Goal: Information Seeking & Learning: Compare options

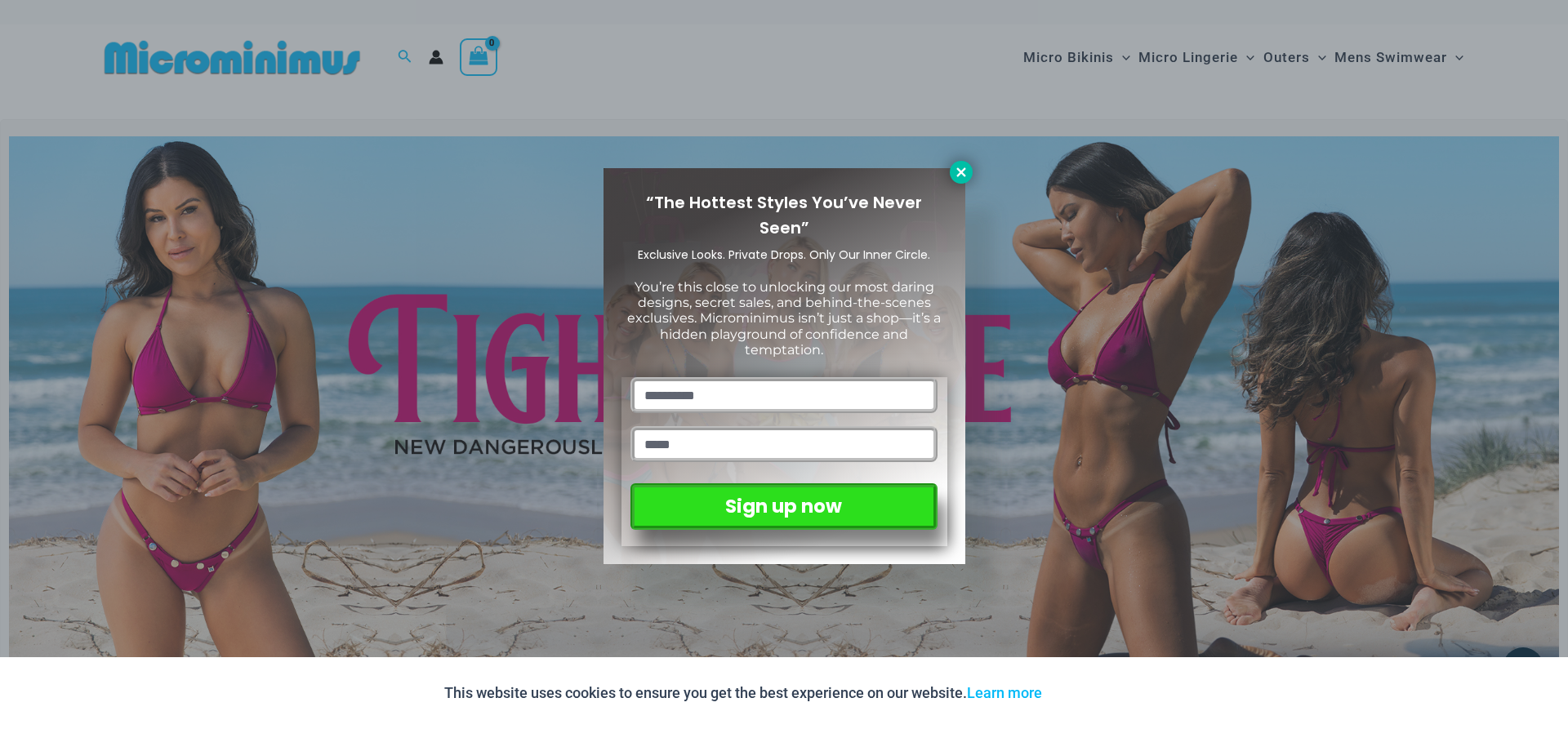
drag, startPoint x: 958, startPoint y: 186, endPoint x: 960, endPoint y: 176, distance: 10.2
click at [958, 184] on div "“The Hottest Styles You’ve Never Seen” Exclusive Looks. Private Drops. Only Our…" at bounding box center [784, 366] width 362 height 395
click at [961, 171] on icon at bounding box center [960, 171] width 9 height 9
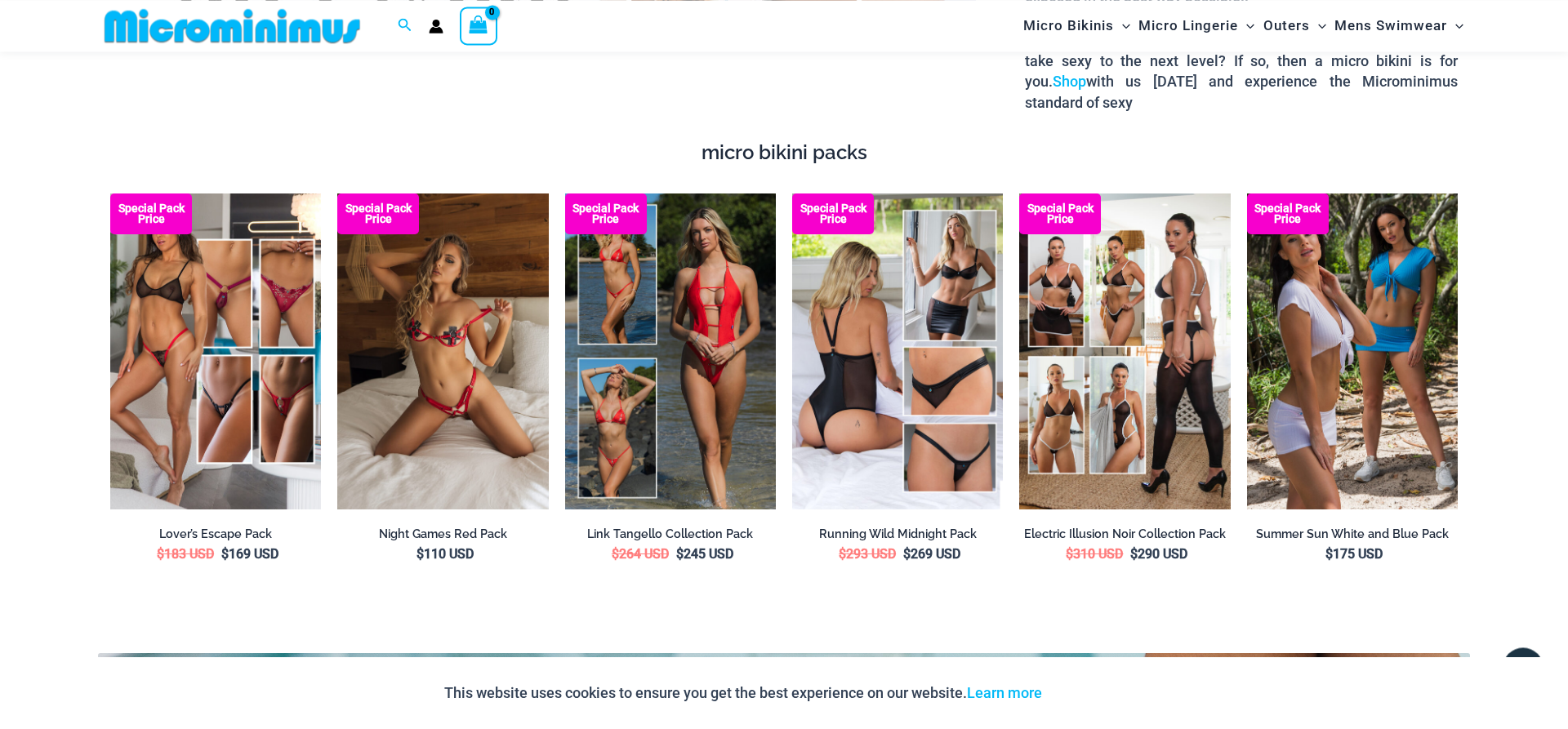
scroll to position [3100, 0]
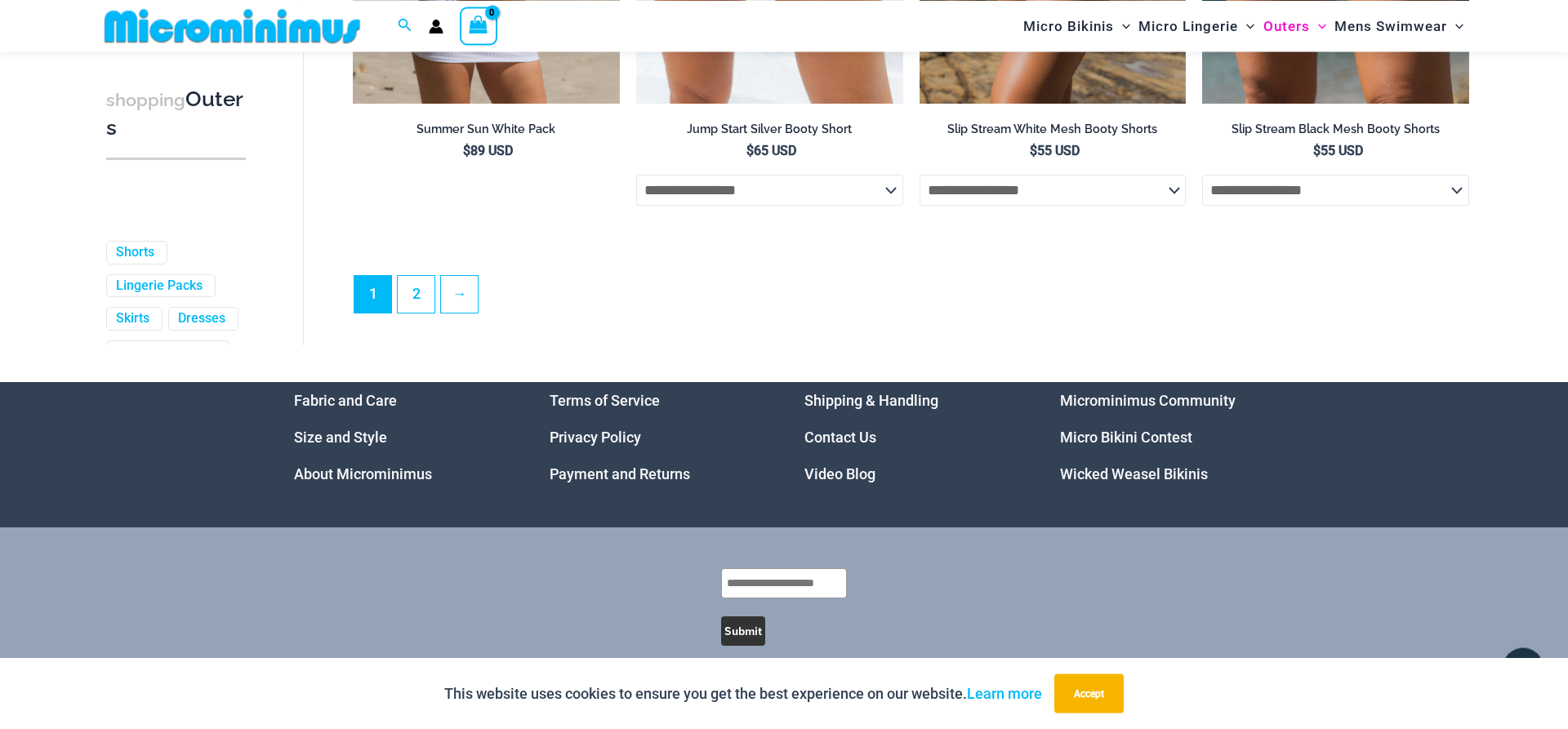
scroll to position [4477, 0]
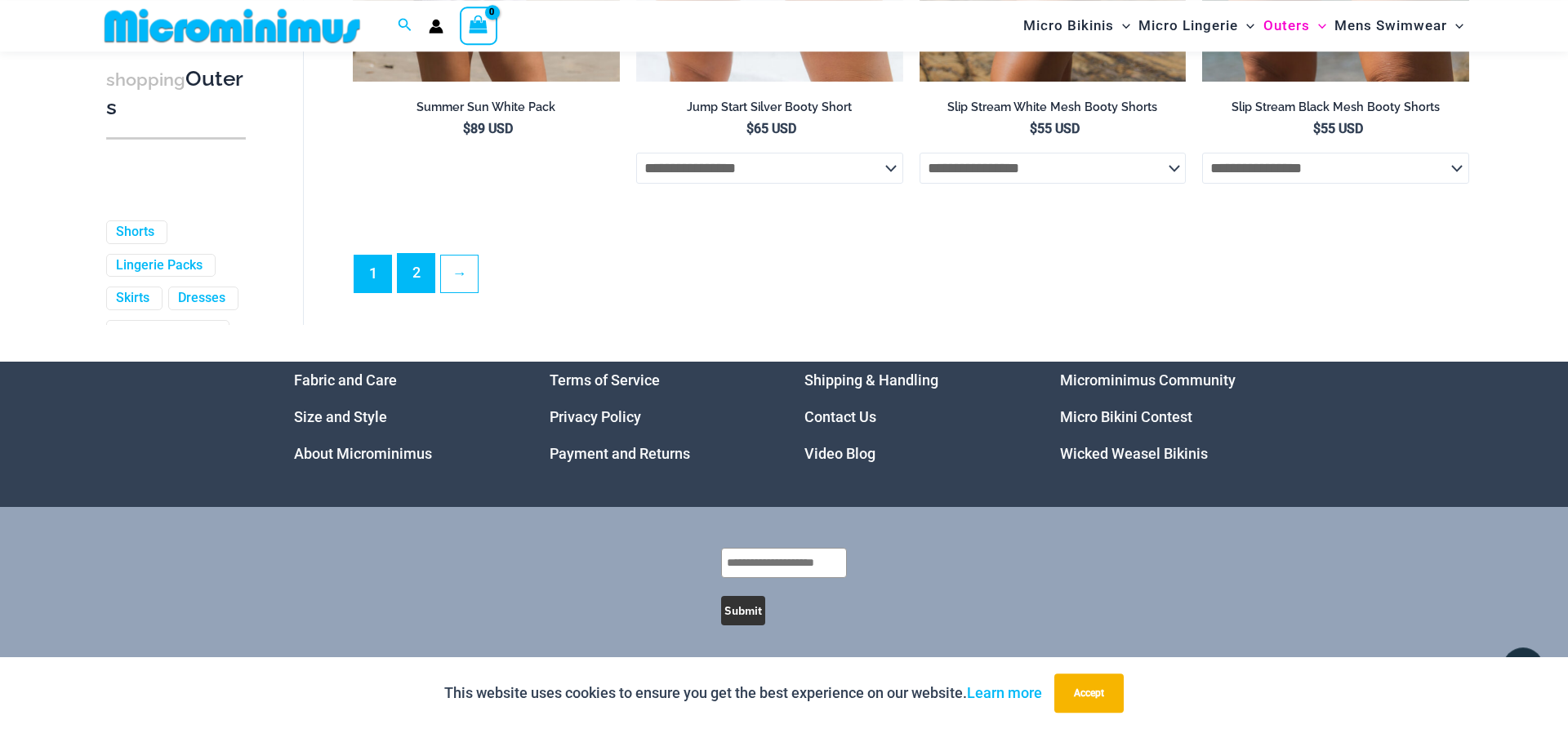
click at [405, 287] on link "2" at bounding box center [415, 272] width 36 height 38
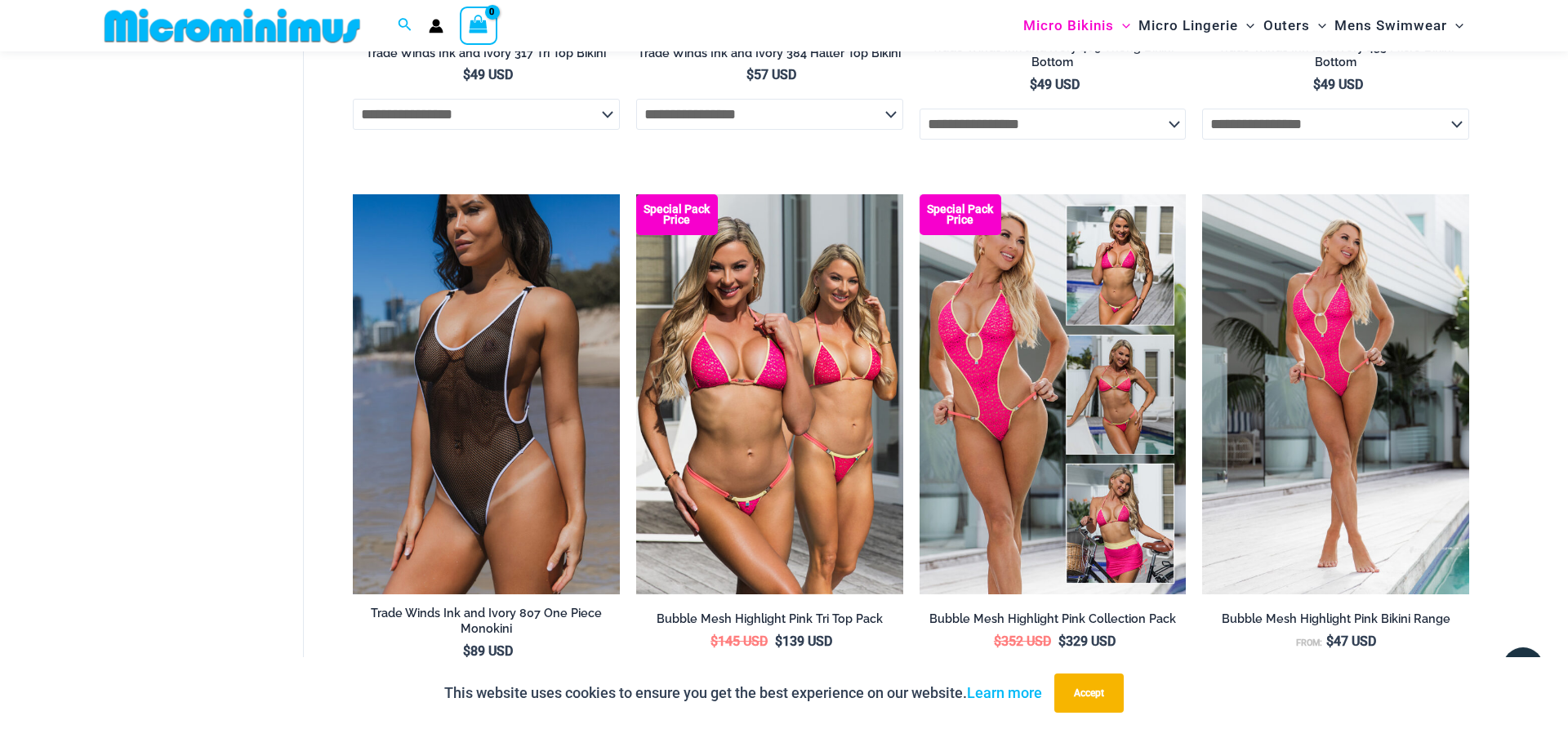
scroll to position [2104, 0]
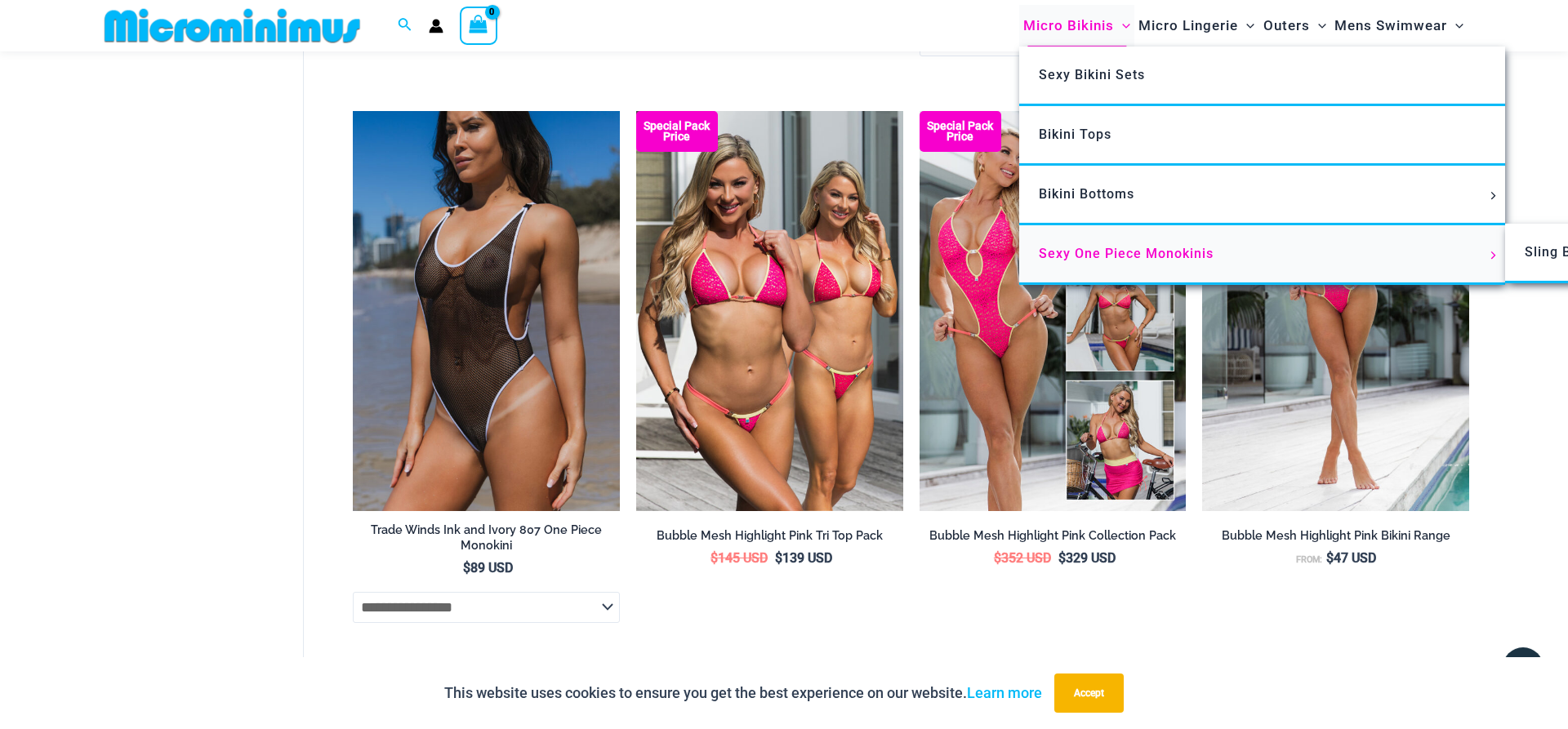
click at [1086, 253] on span "Sexy One Piece Monokinis" at bounding box center [1126, 253] width 175 height 15
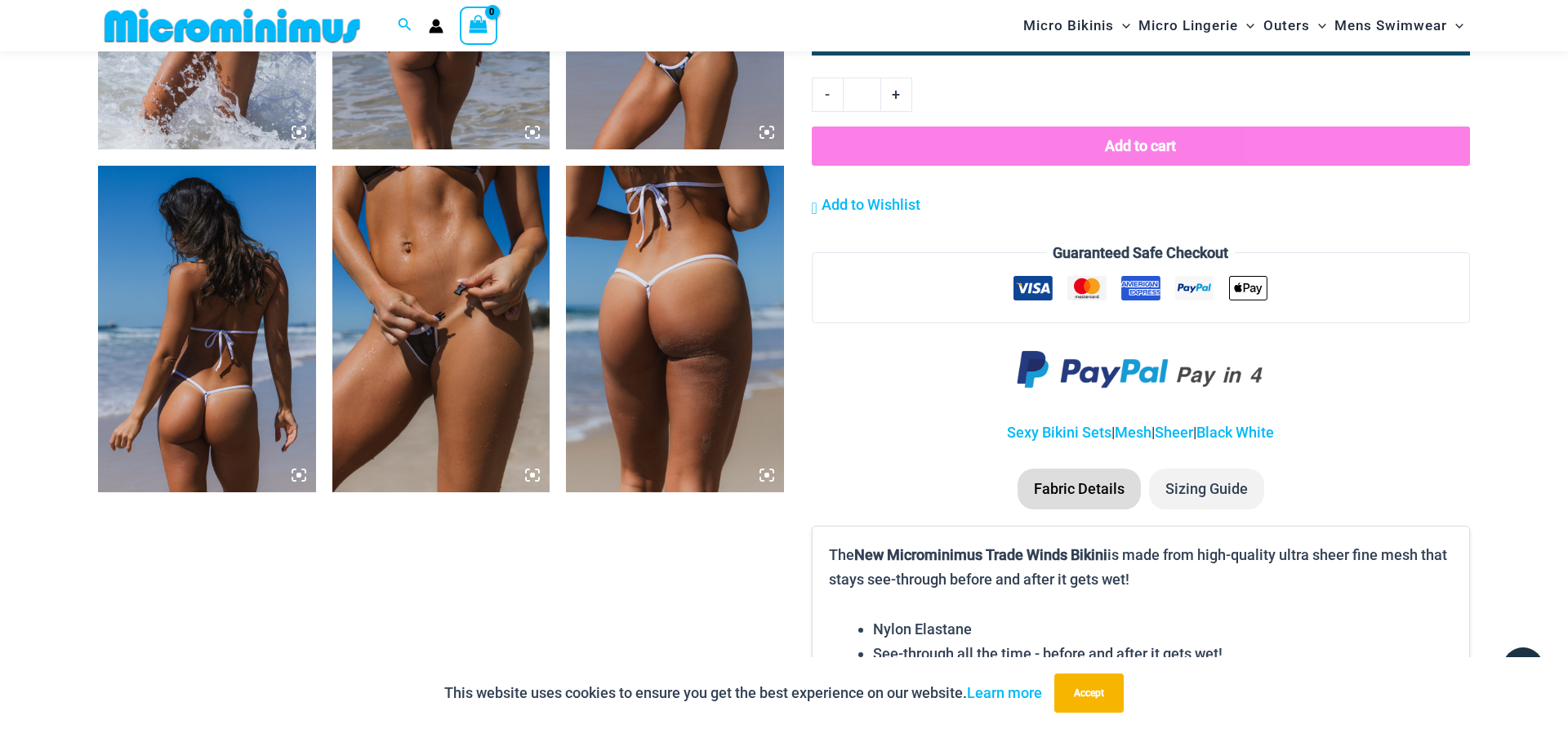
scroll to position [2399, 0]
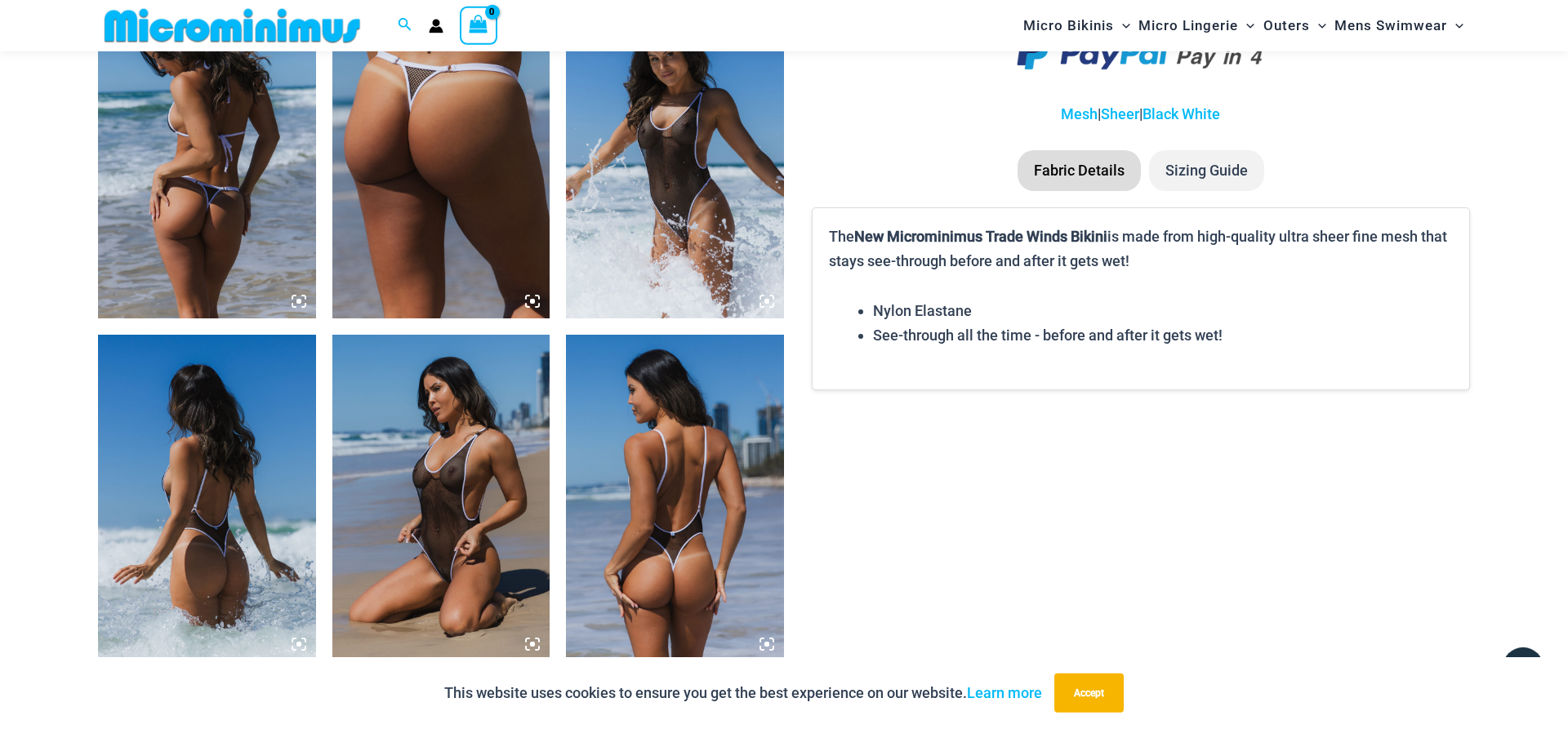
scroll to position [2322, 0]
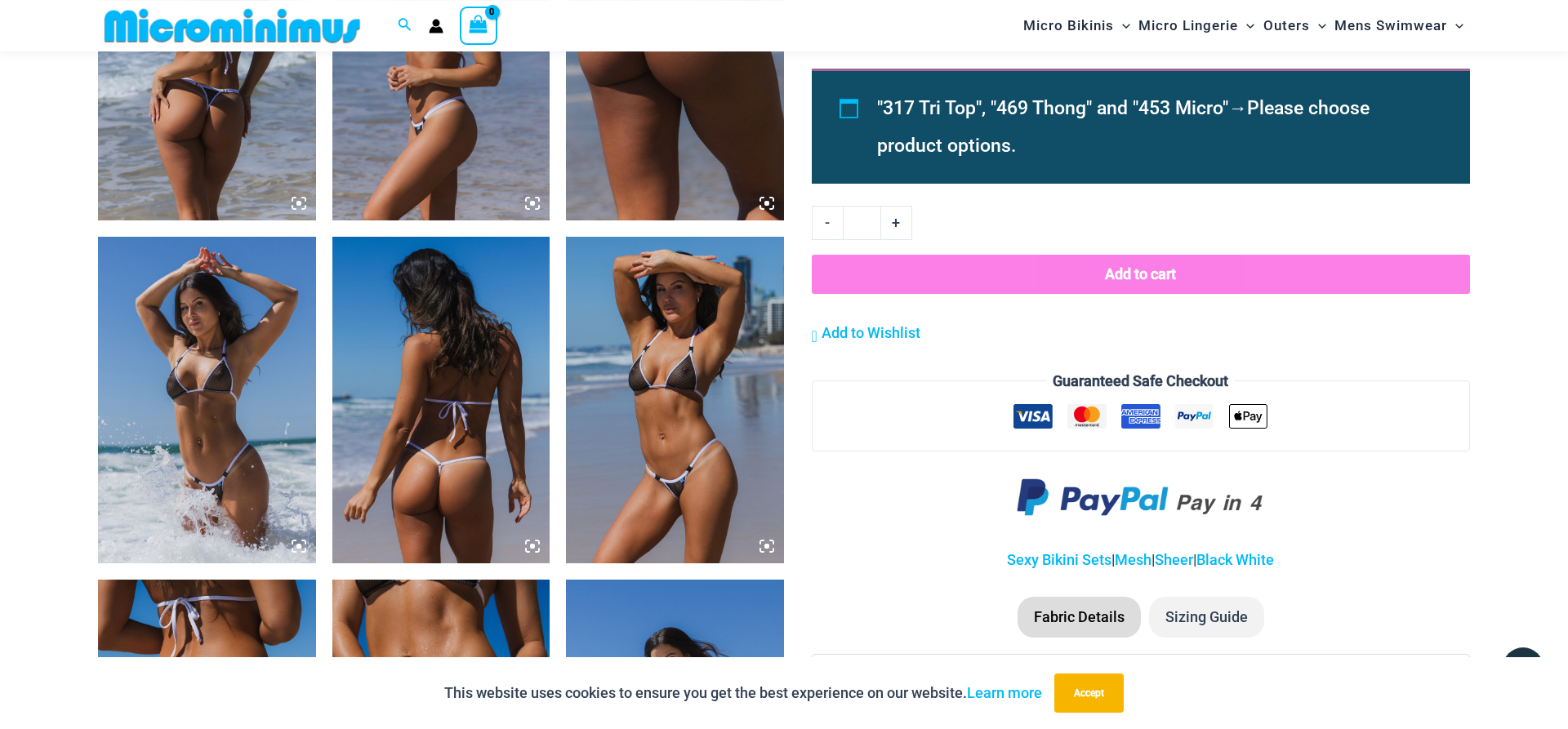
scroll to position [1936, 0]
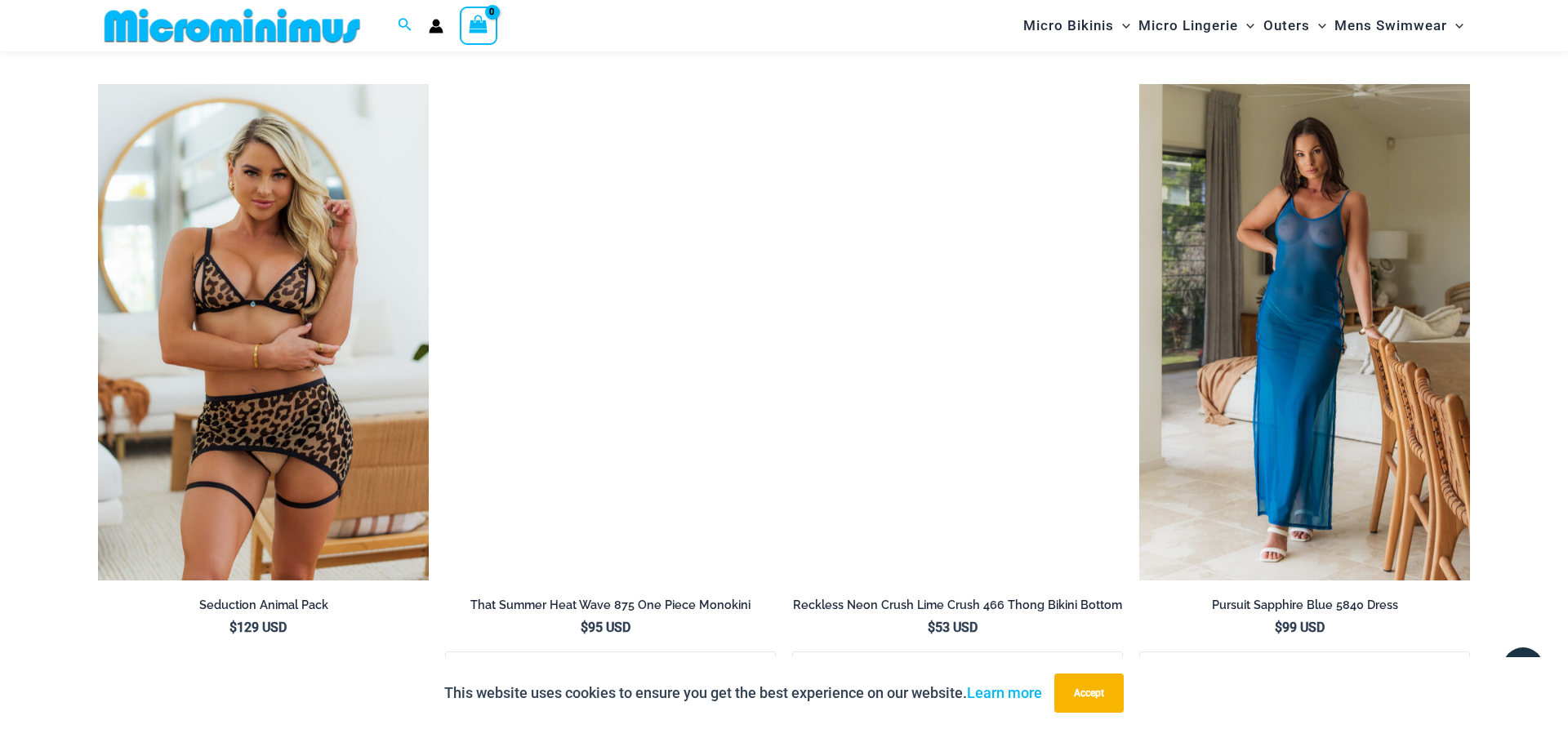
scroll to position [2837, 0]
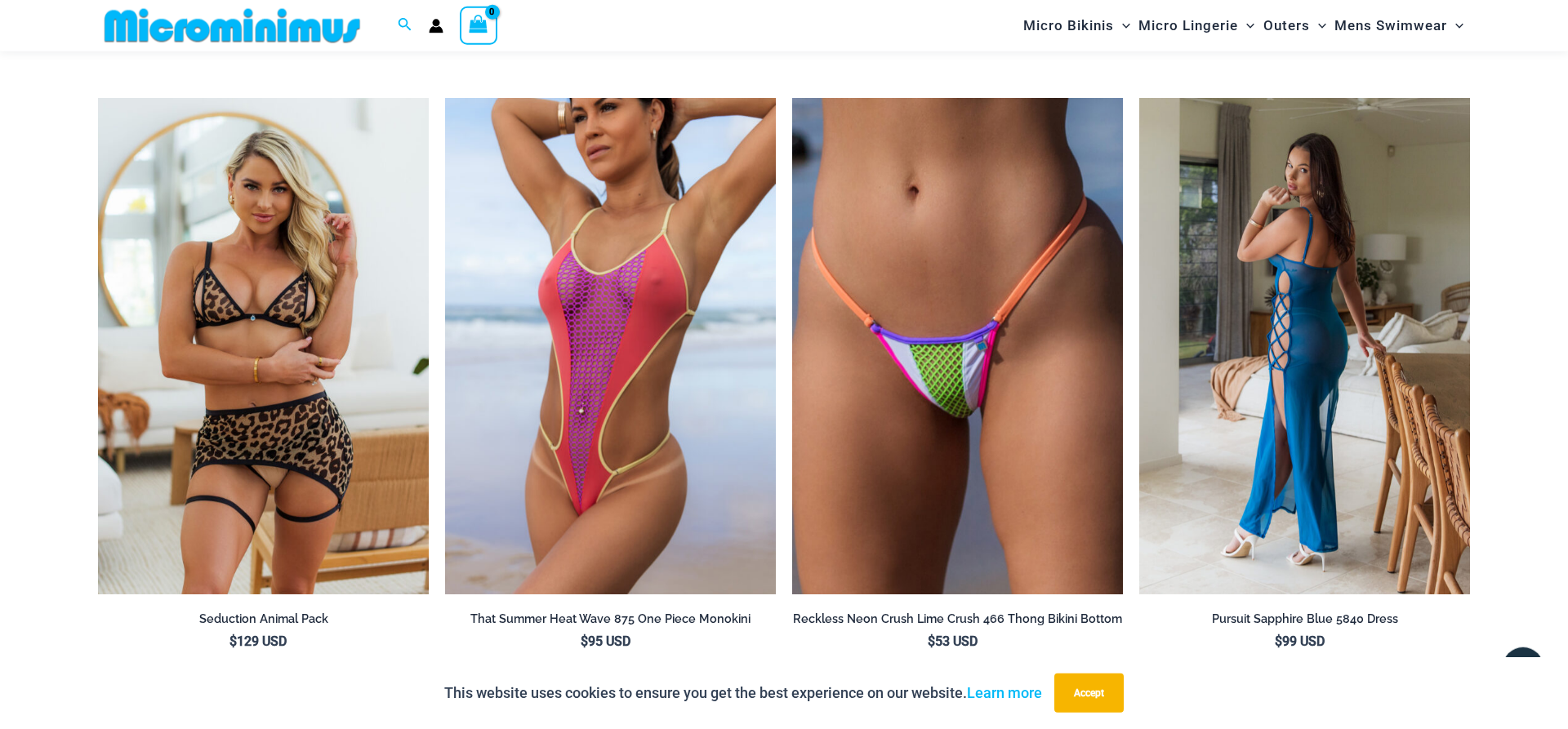
click at [1308, 169] on img at bounding box center [1303, 345] width 331 height 496
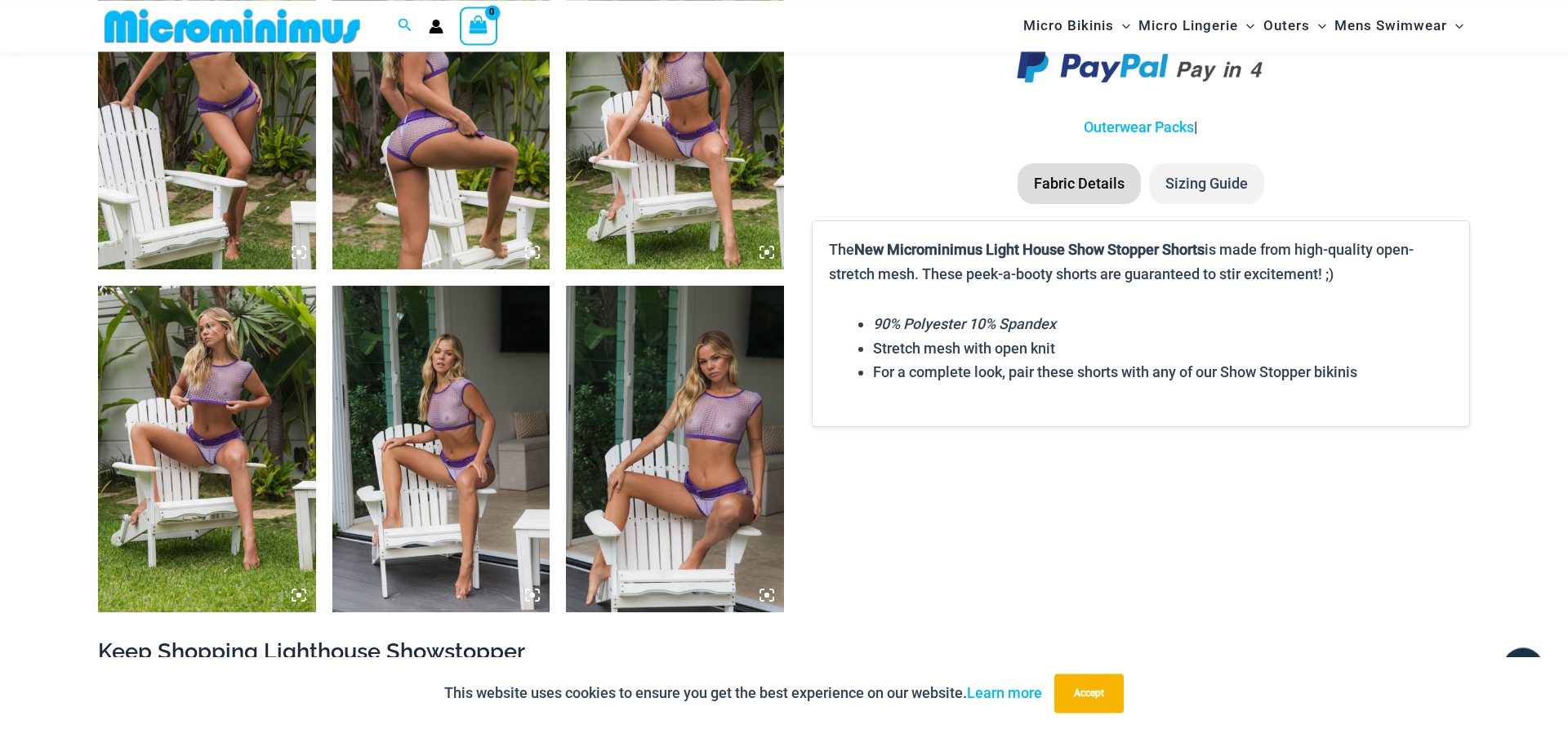
scroll to position [1600, 0]
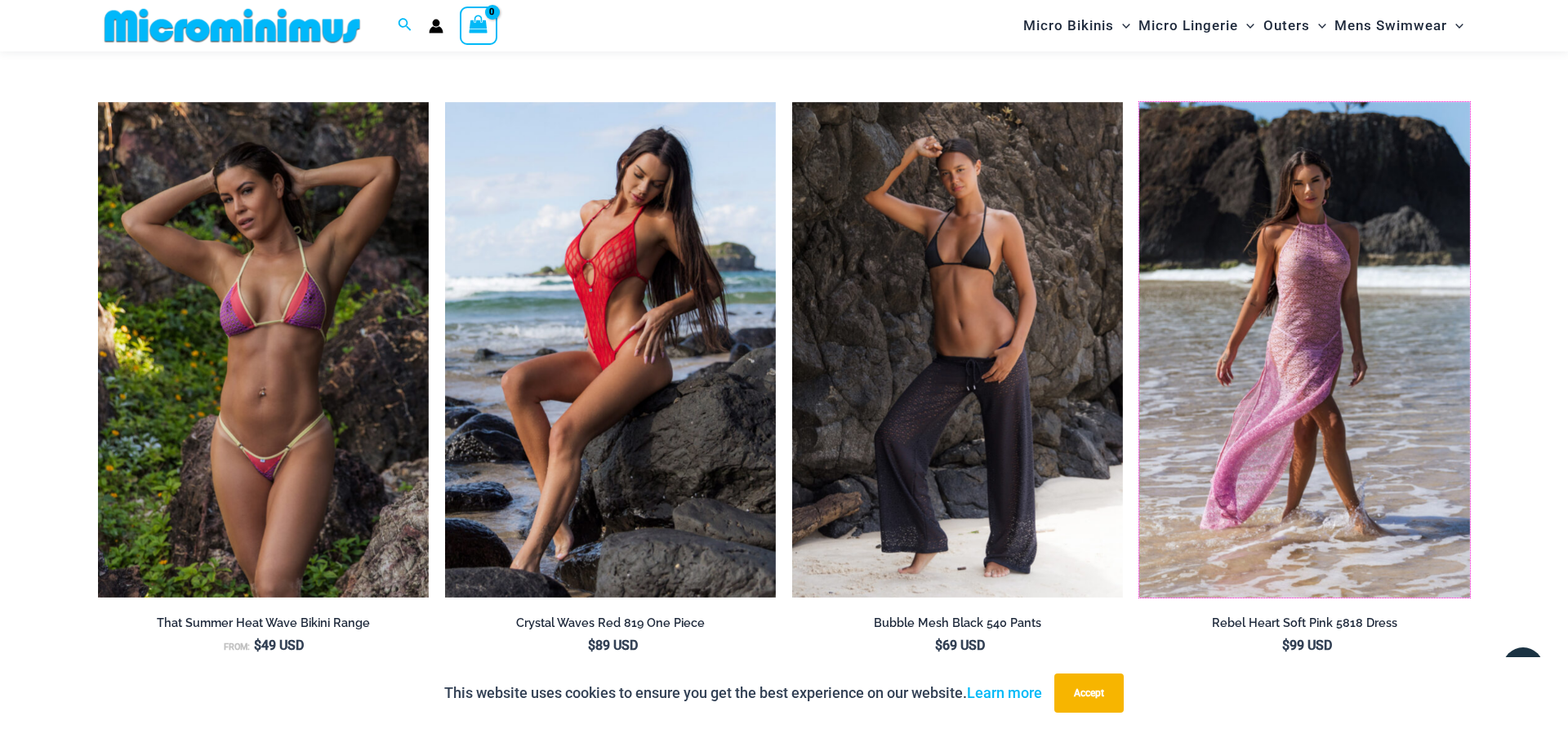
scroll to position [3501, 0]
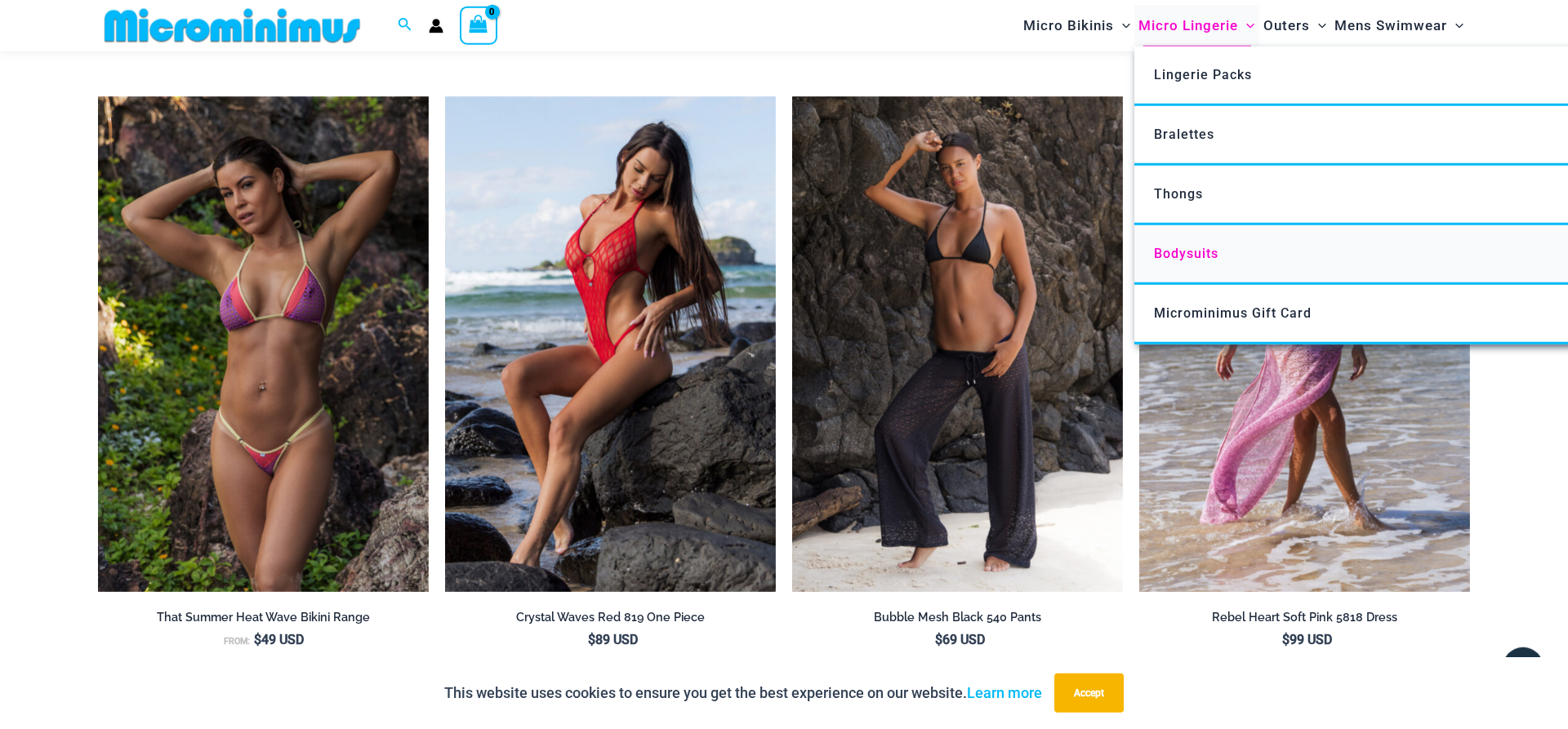
click at [1188, 259] on span "Bodysuits" at bounding box center [1186, 253] width 64 height 15
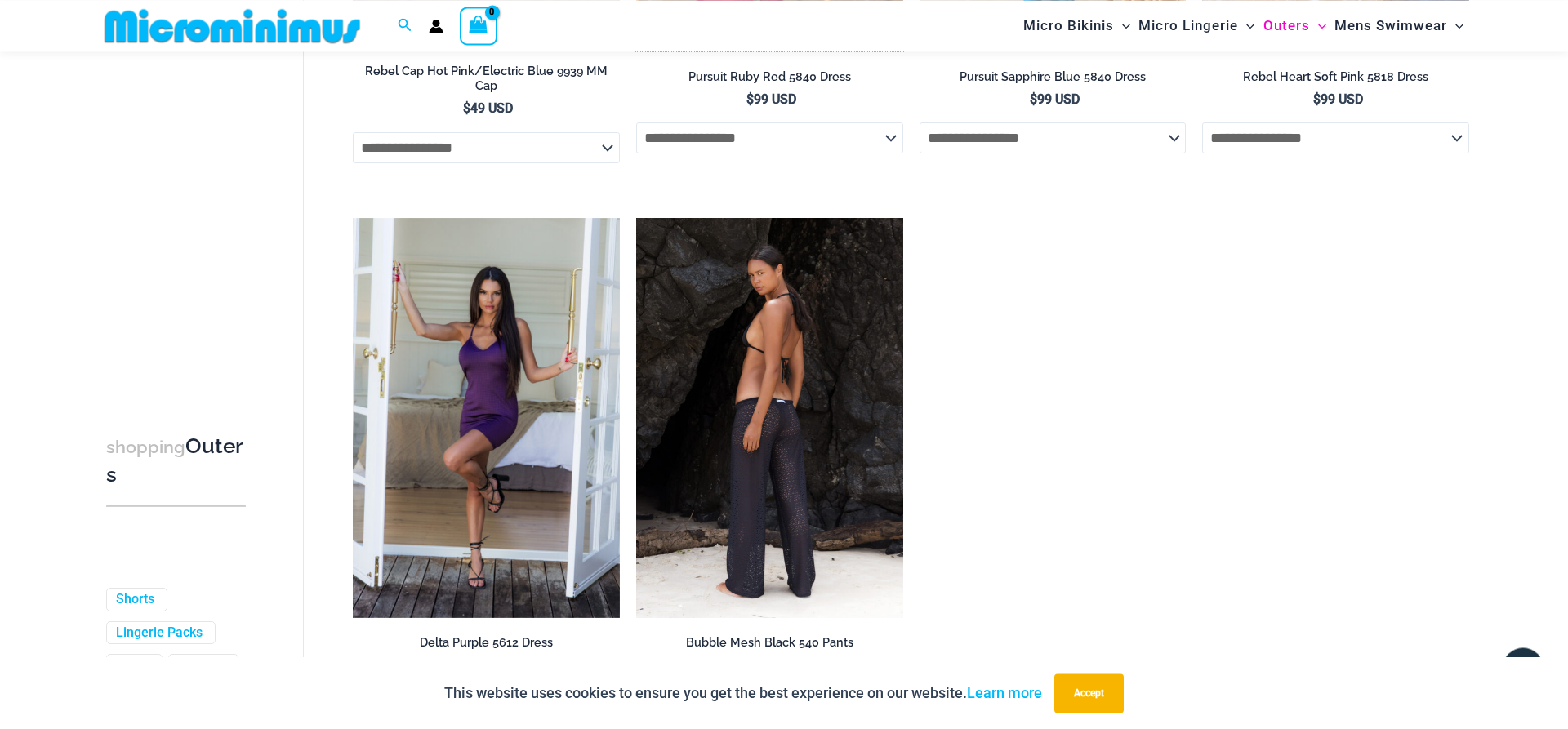
scroll to position [2221, 0]
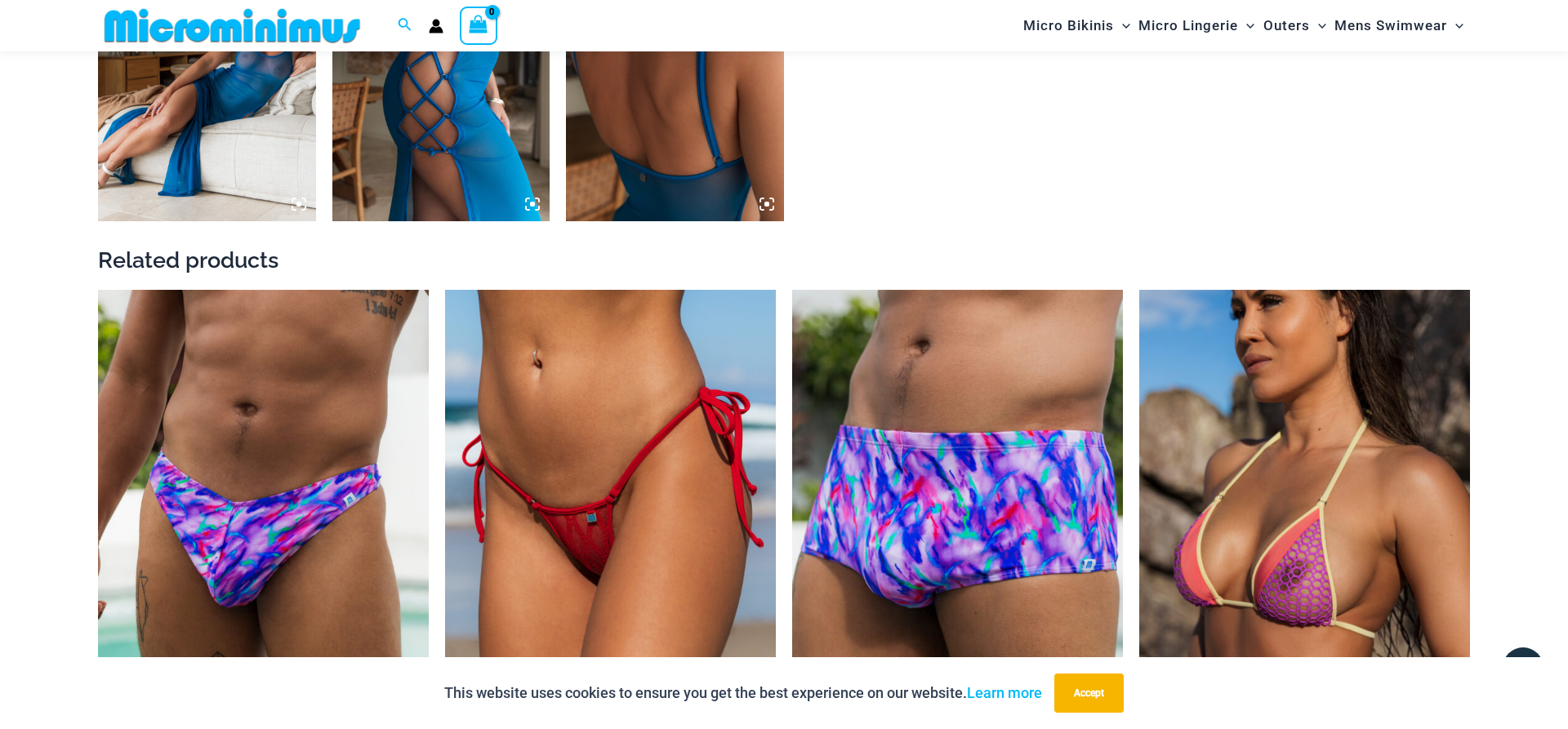
scroll to position [1635, 0]
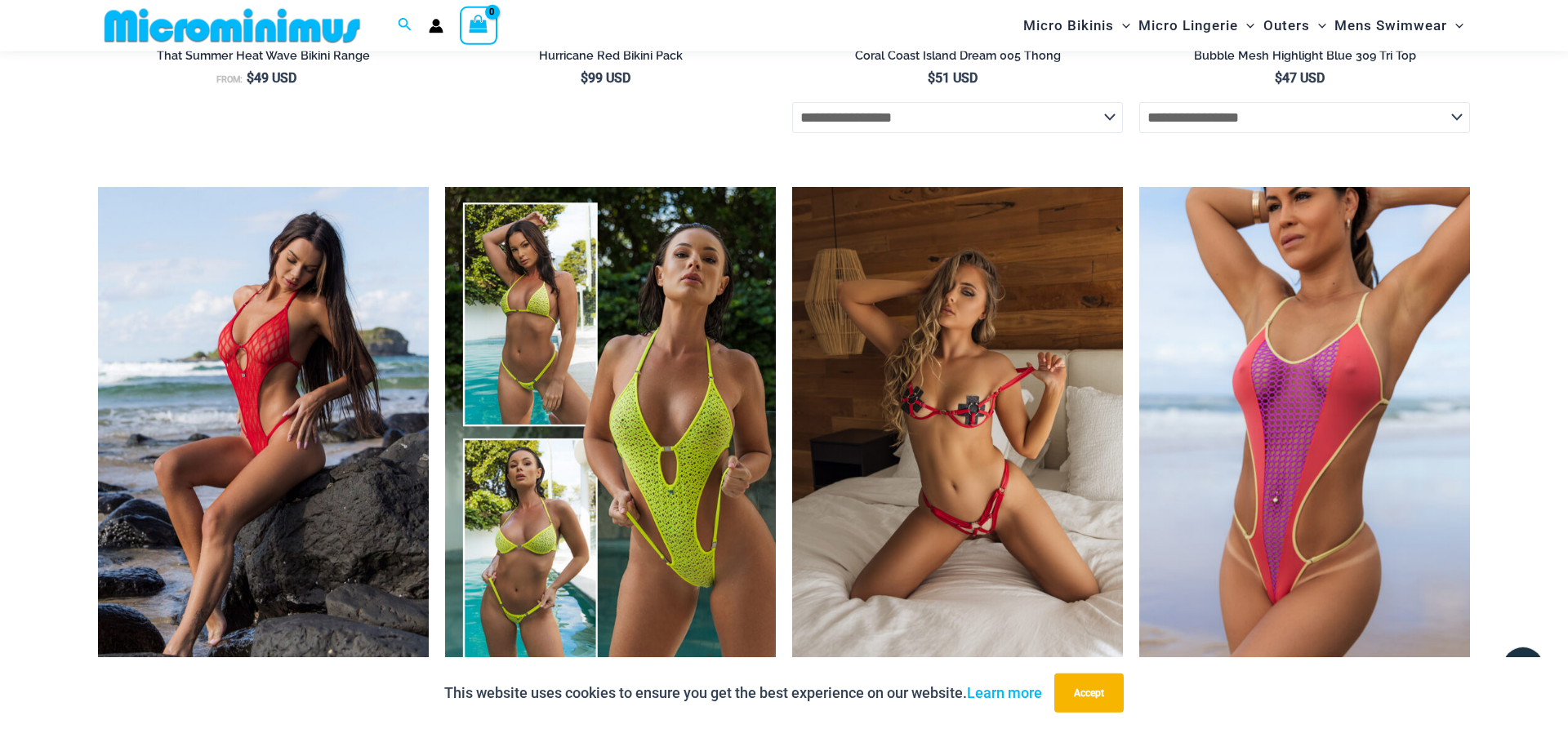
scroll to position [3712, 0]
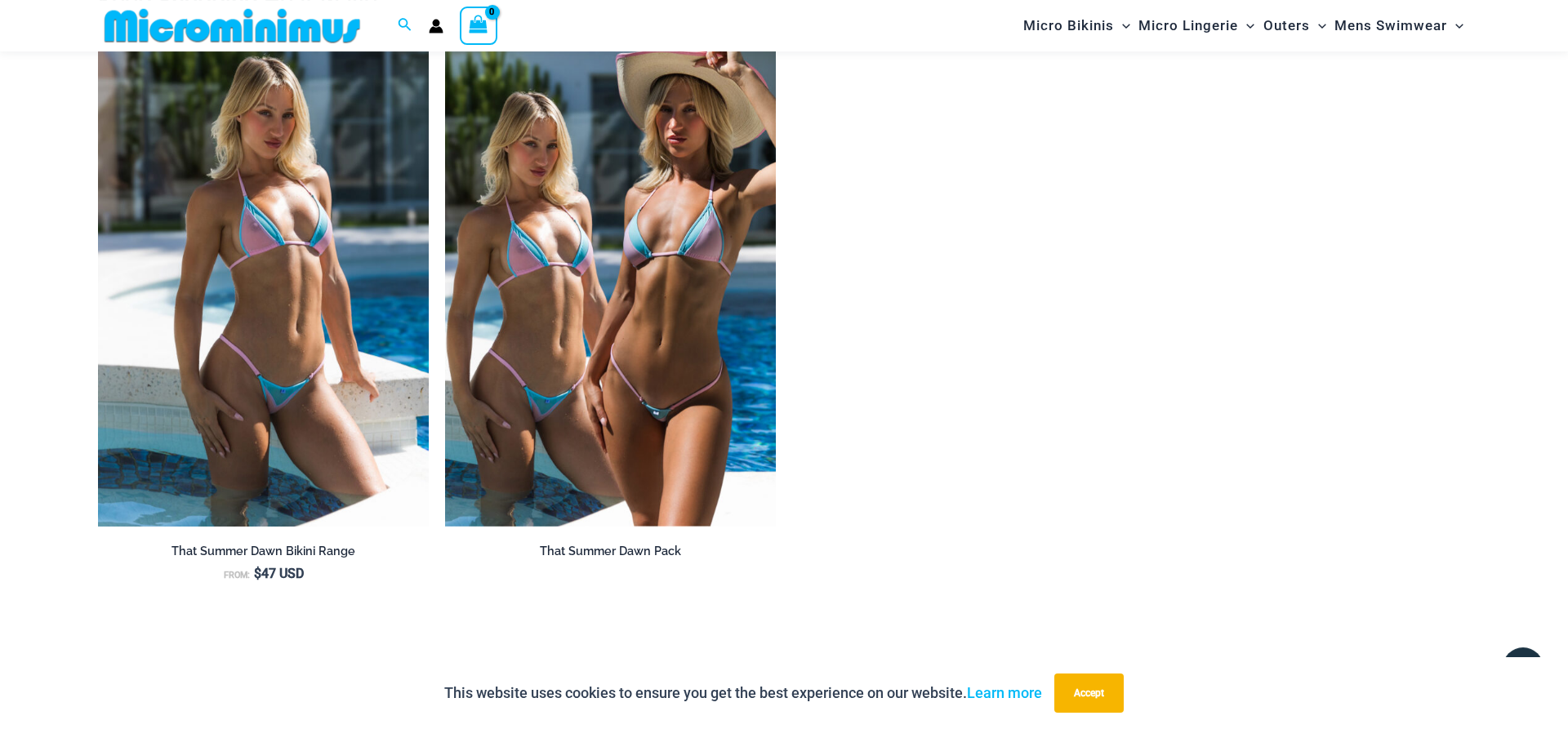
scroll to position [1885, 0]
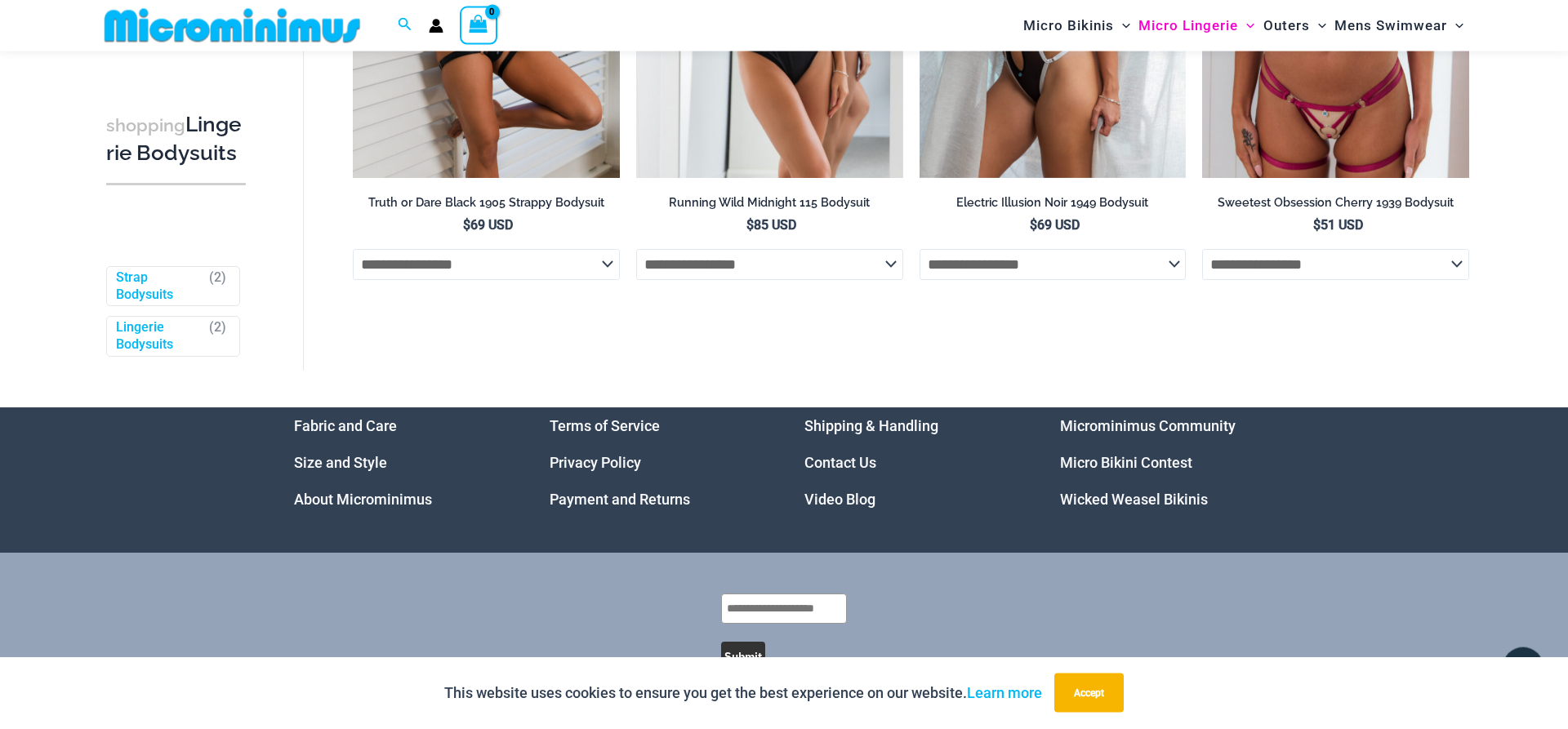
scroll to position [370, 0]
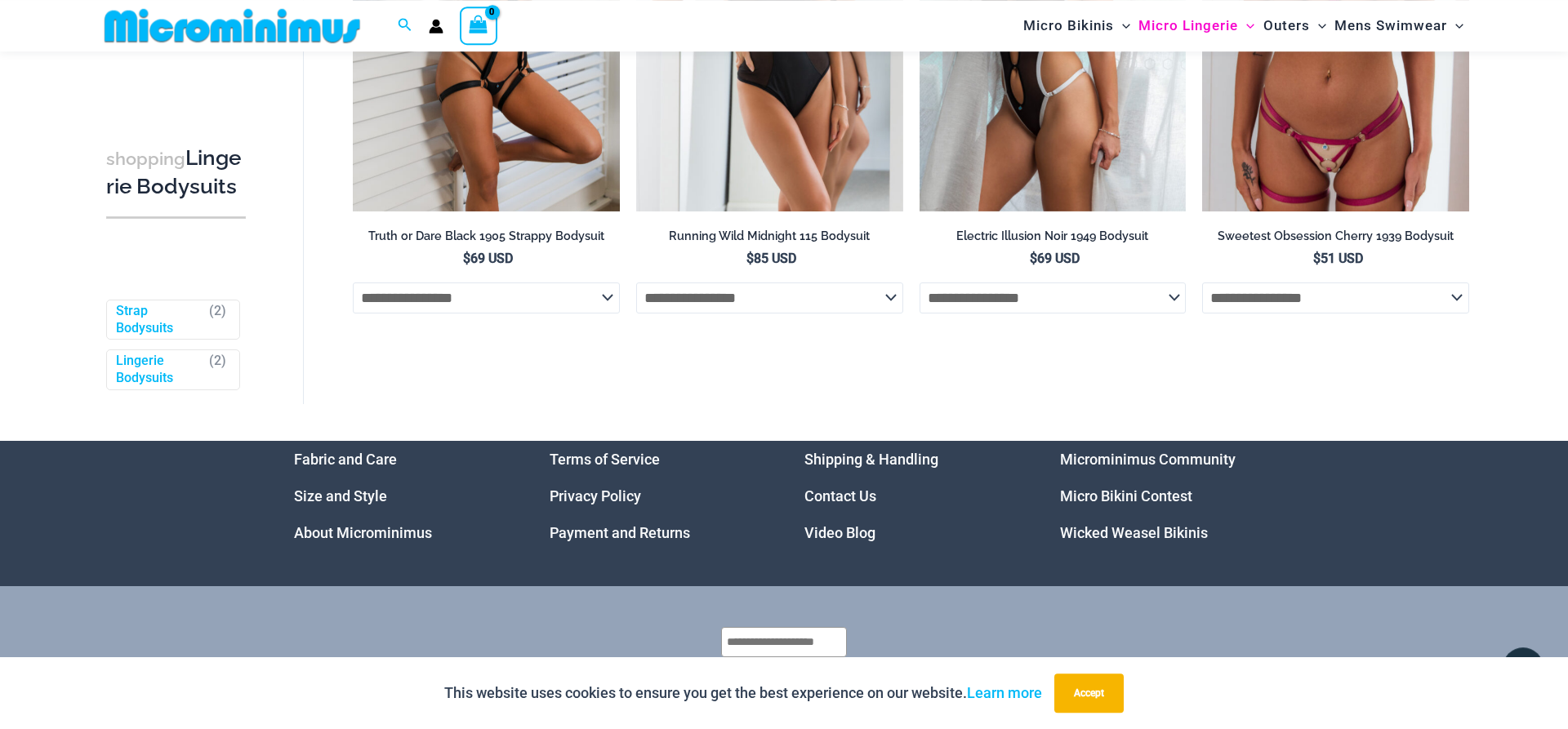
drag, startPoint x: 1554, startPoint y: 318, endPoint x: 1547, endPoint y: 253, distance: 65.4
click at [1554, 286] on div "shopping Lingerie Bodysuits Filters Filters by Style Strap Bodysuits ( 2 ) Ling…" at bounding box center [784, 73] width 1568 height 735
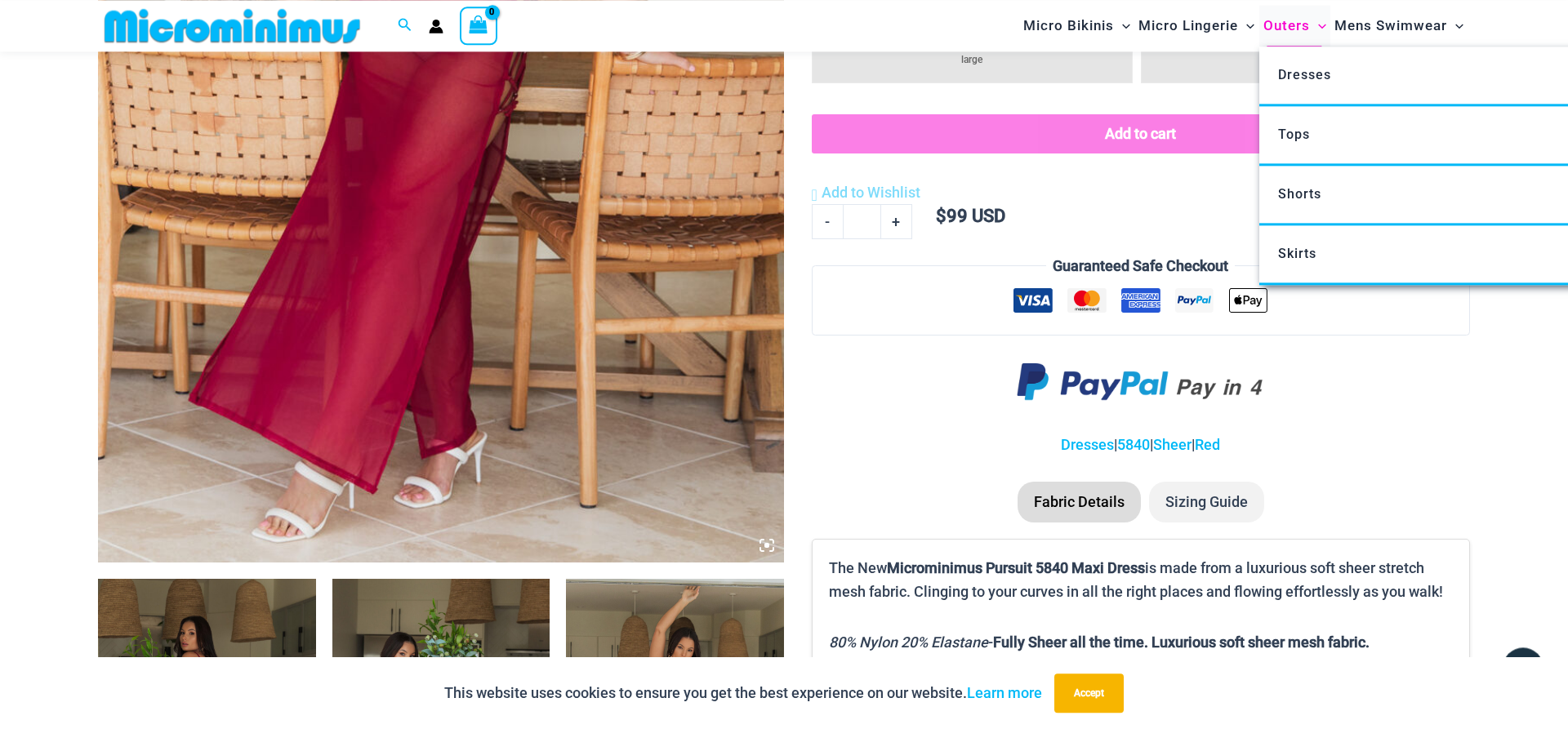
scroll to position [654, 0]
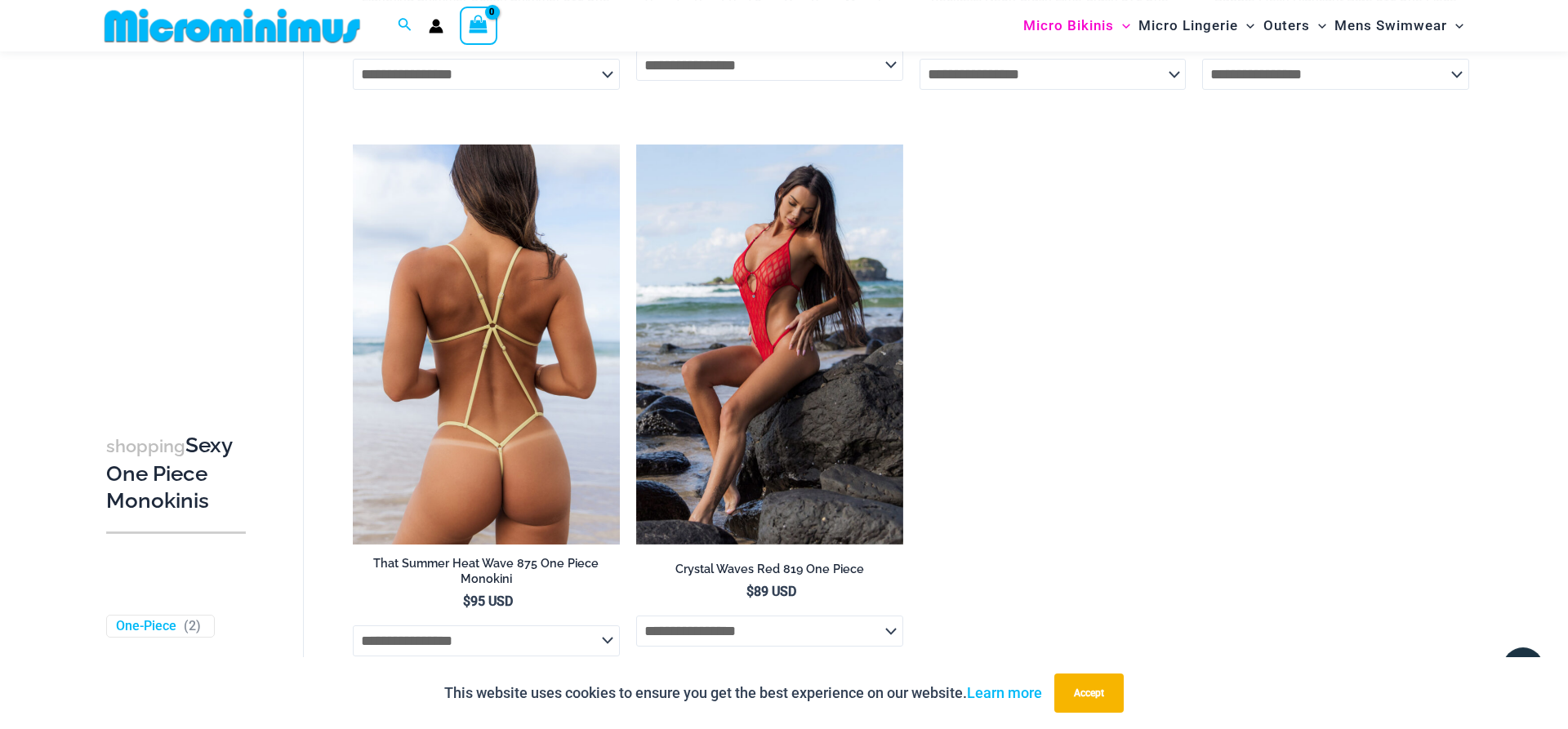
scroll to position [2863, 0]
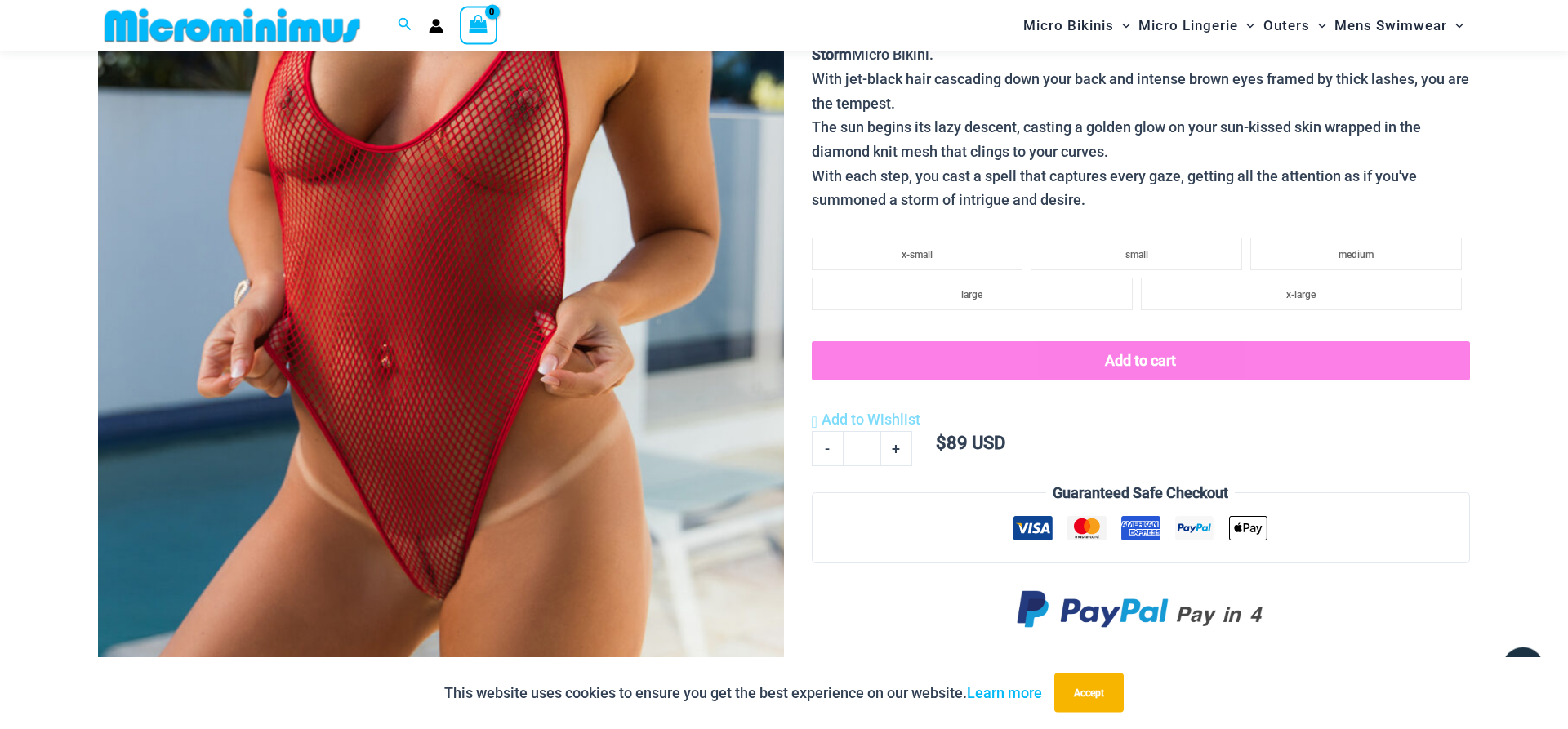
scroll to position [374, 0]
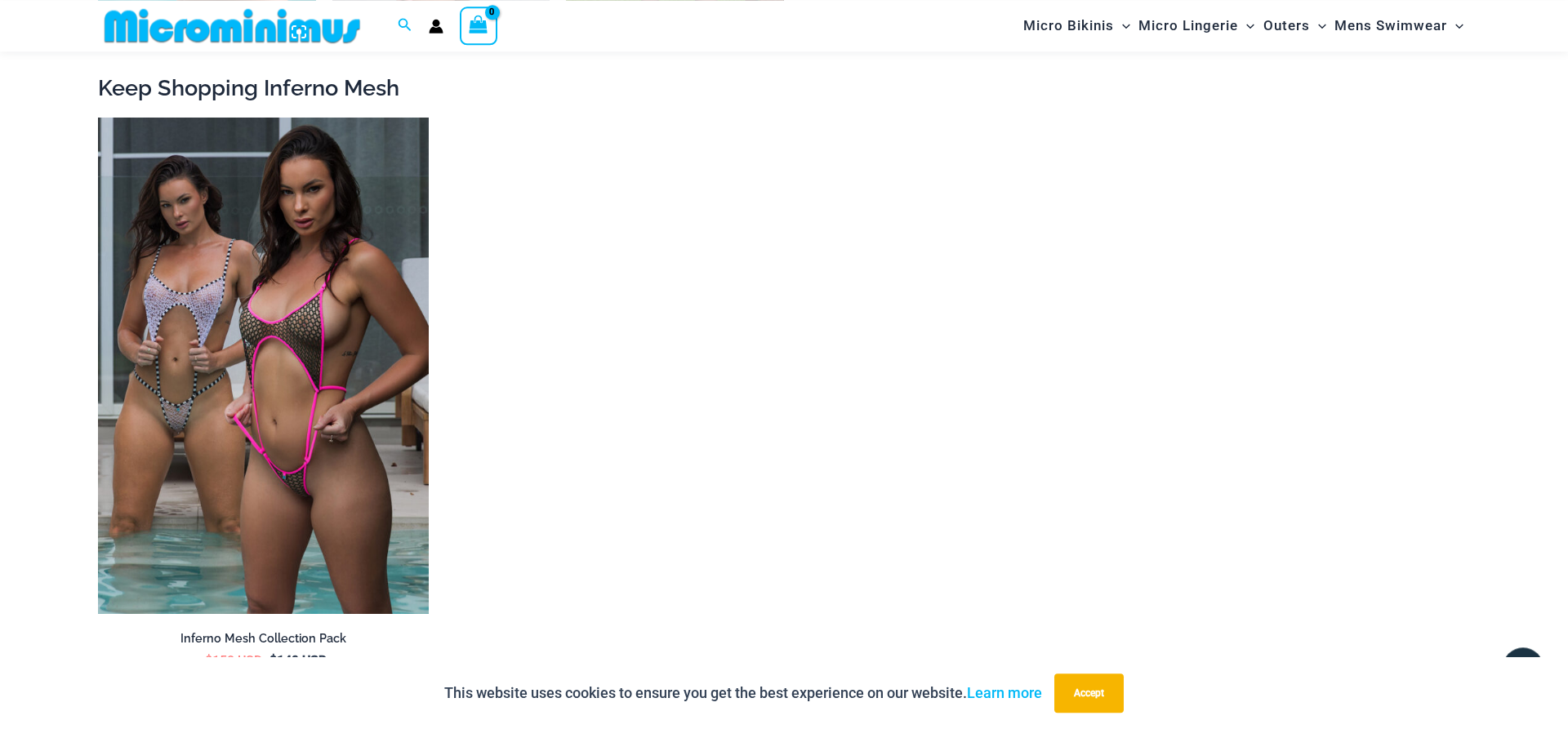
scroll to position [2522, 0]
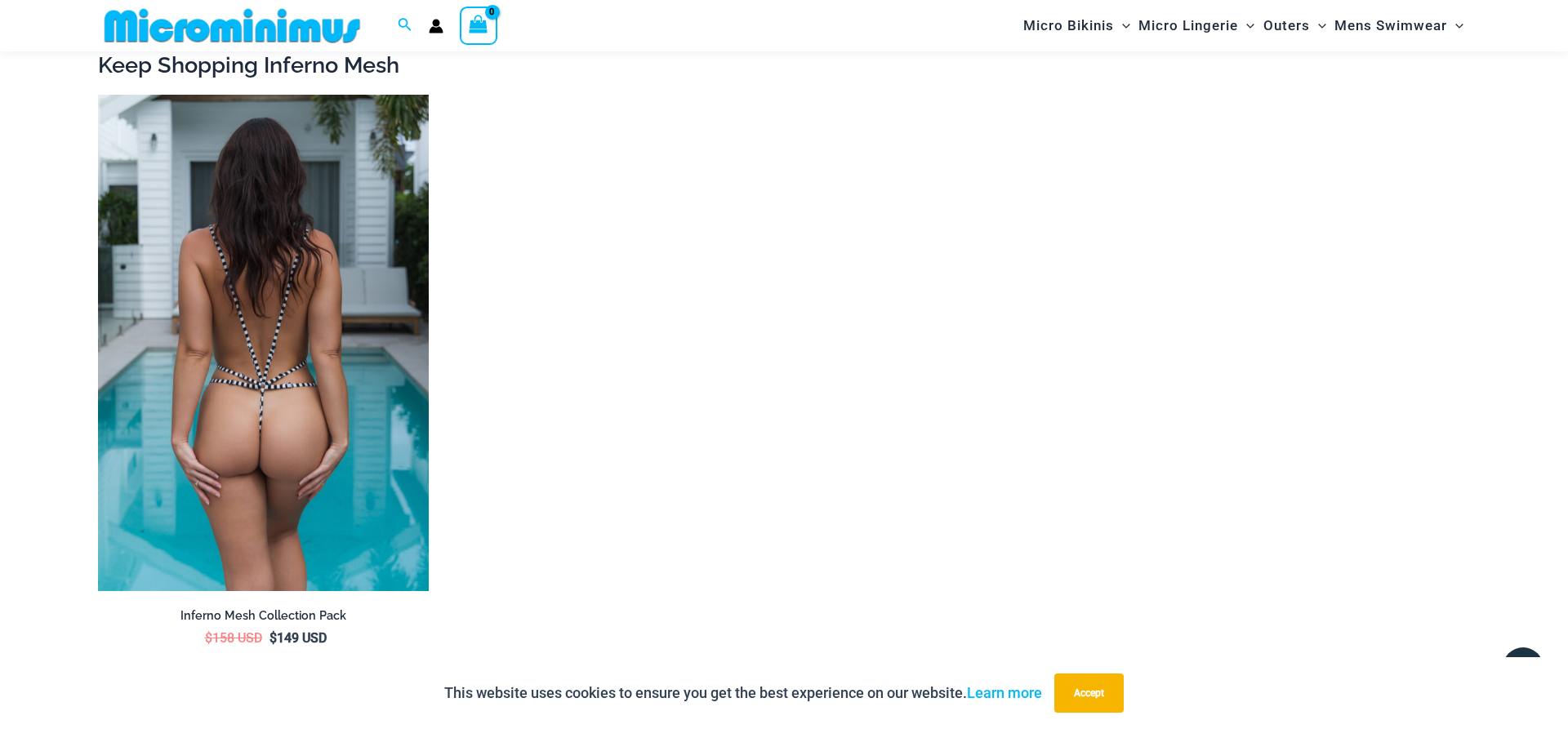
click at [347, 264] on img at bounding box center [263, 342] width 331 height 496
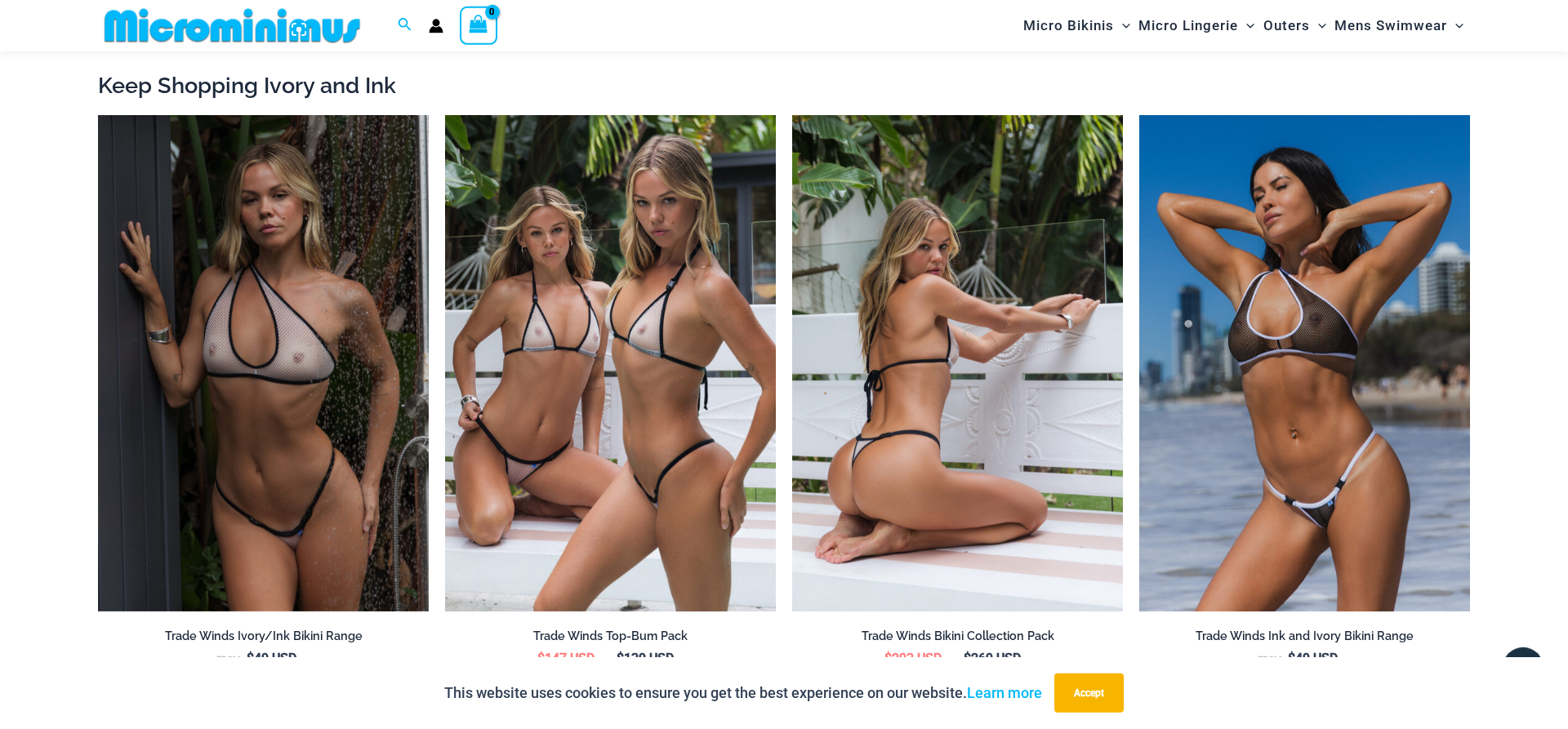
scroll to position [1816, 0]
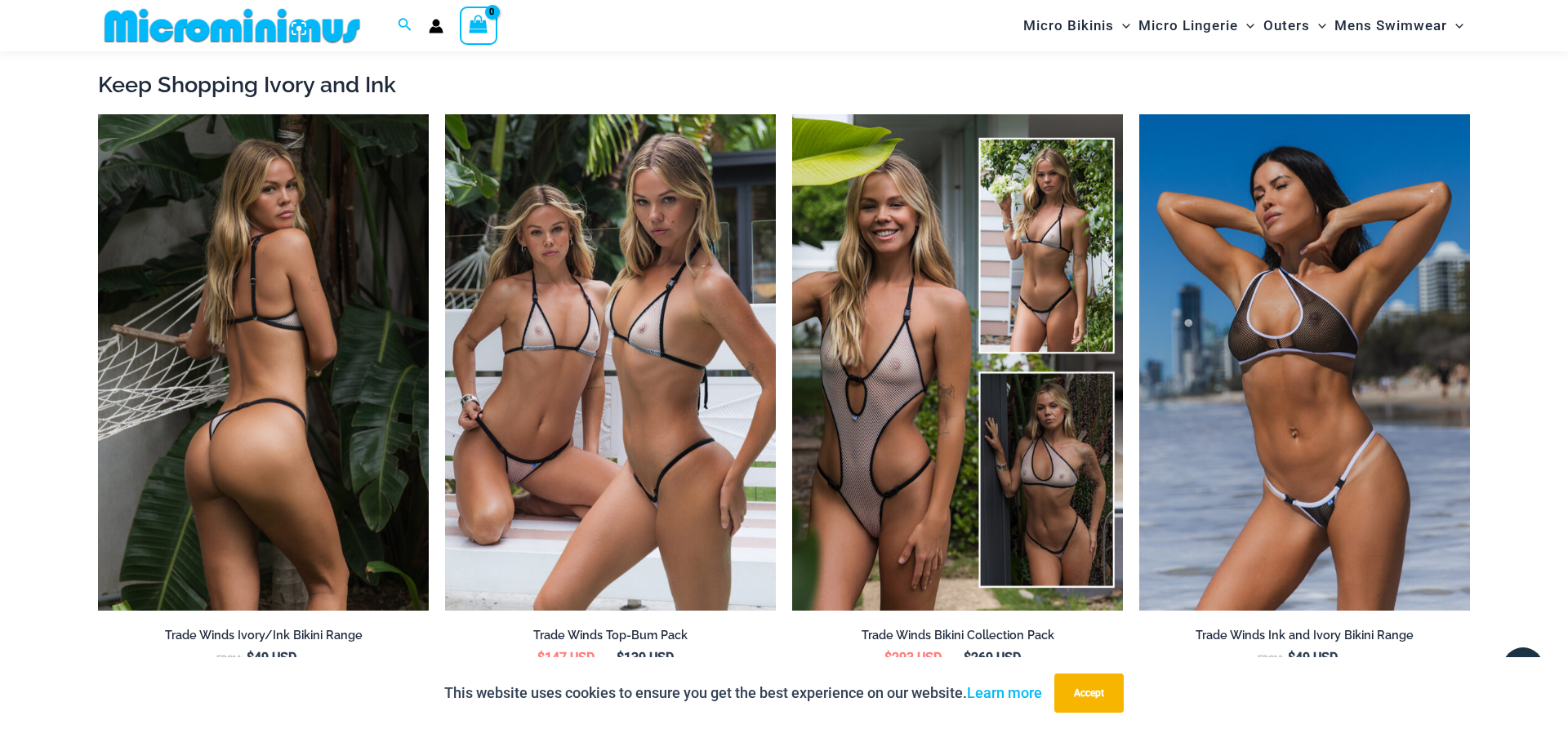
click at [346, 265] on img at bounding box center [263, 362] width 331 height 496
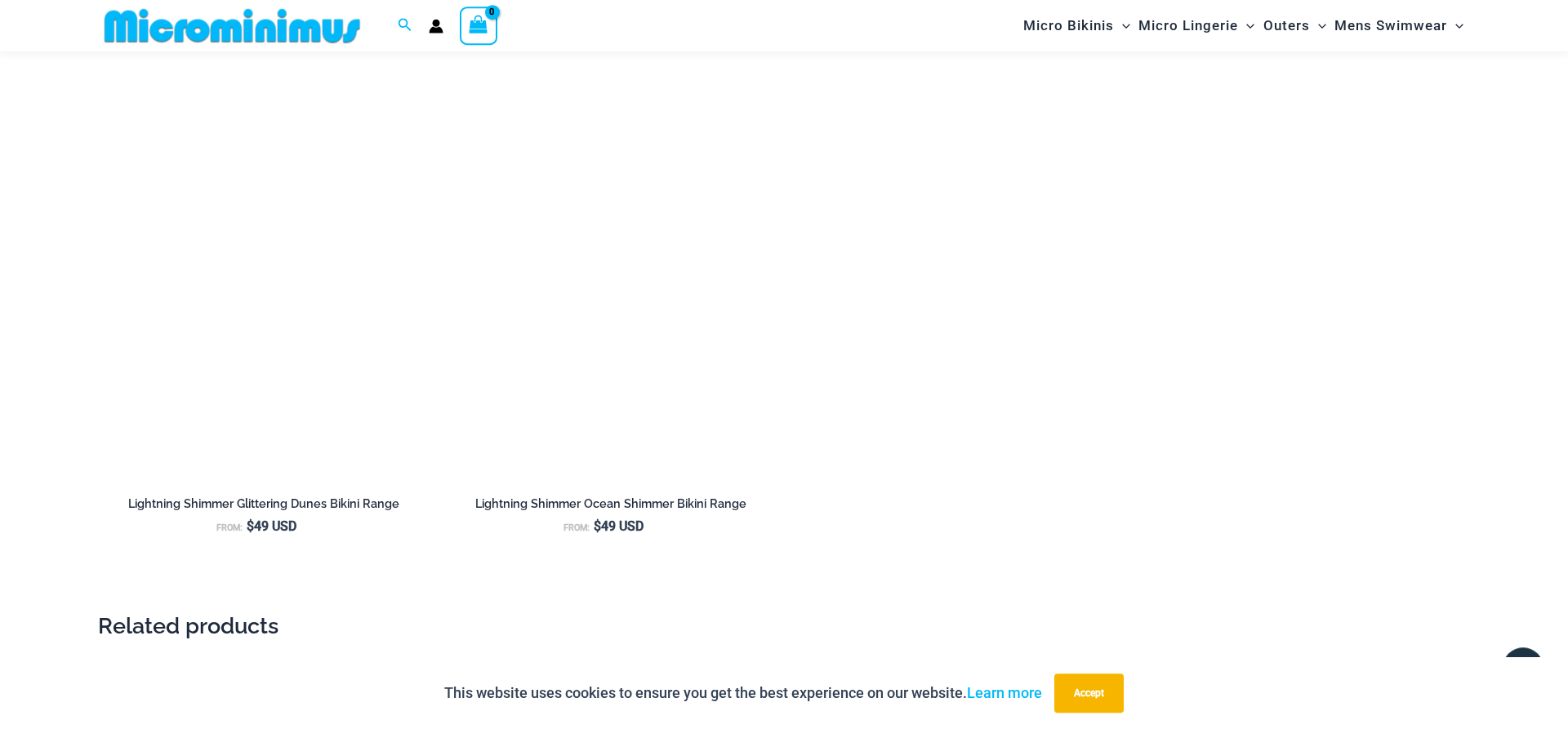
scroll to position [1983, 0]
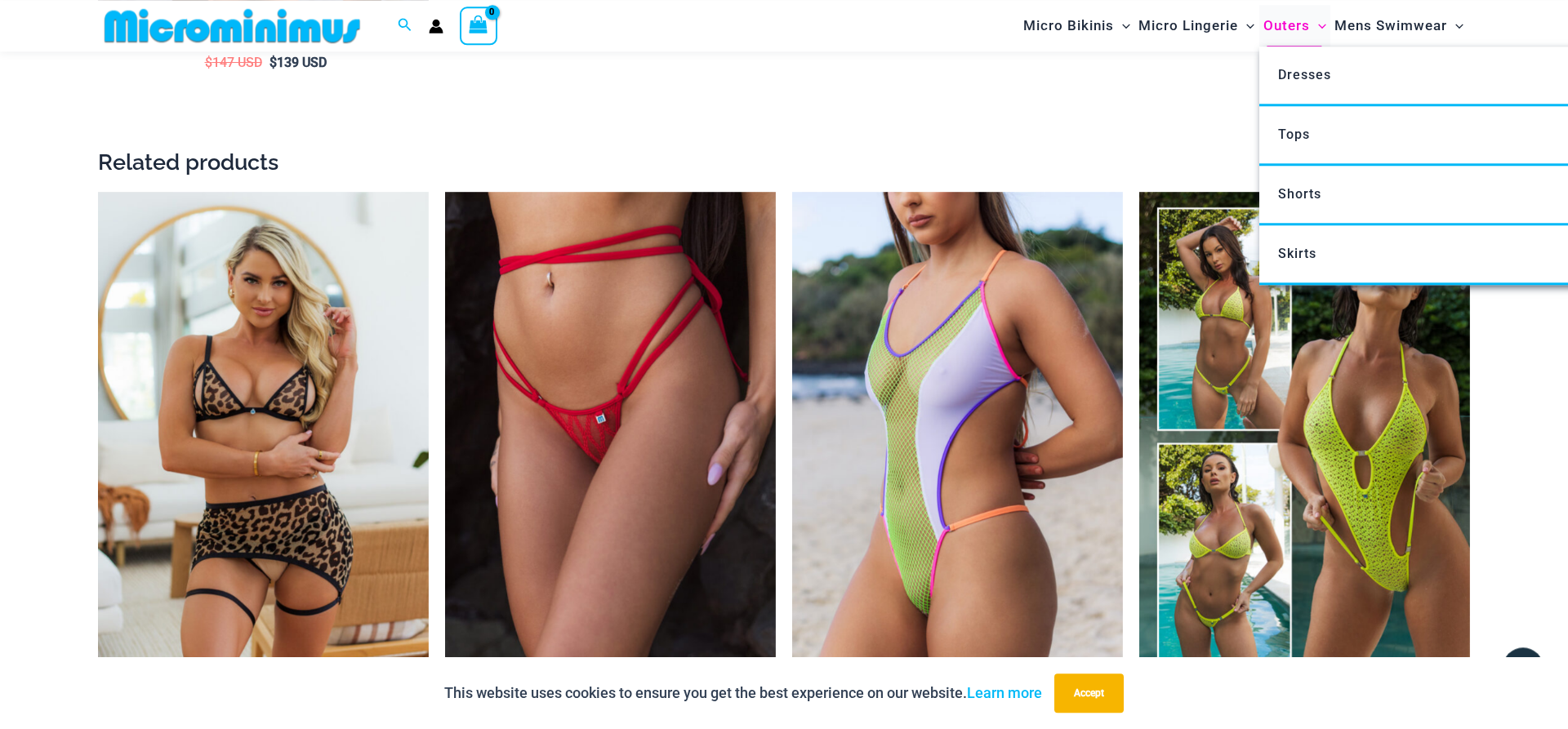
scroll to position [4104, 0]
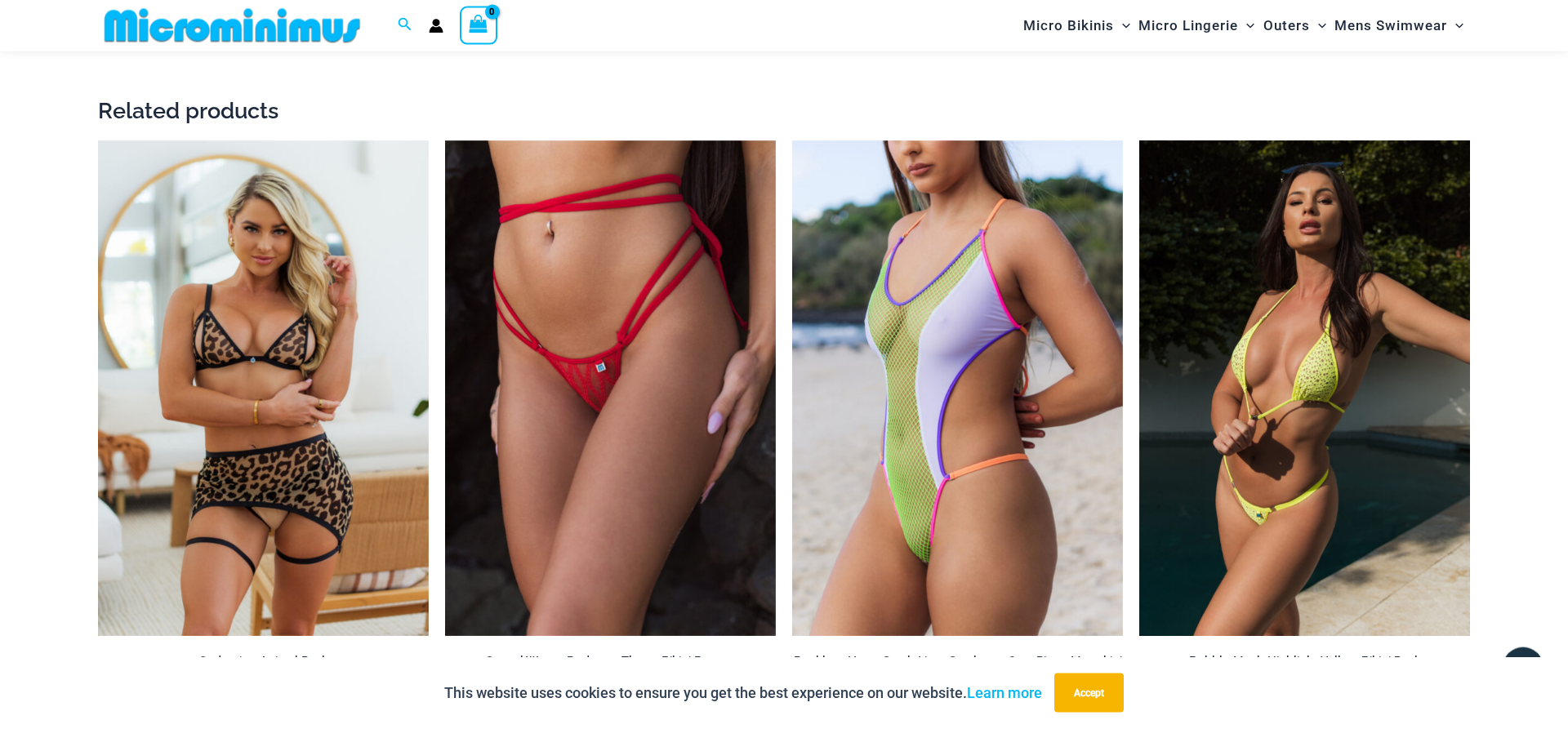
click at [1369, 219] on img at bounding box center [1303, 388] width 331 height 496
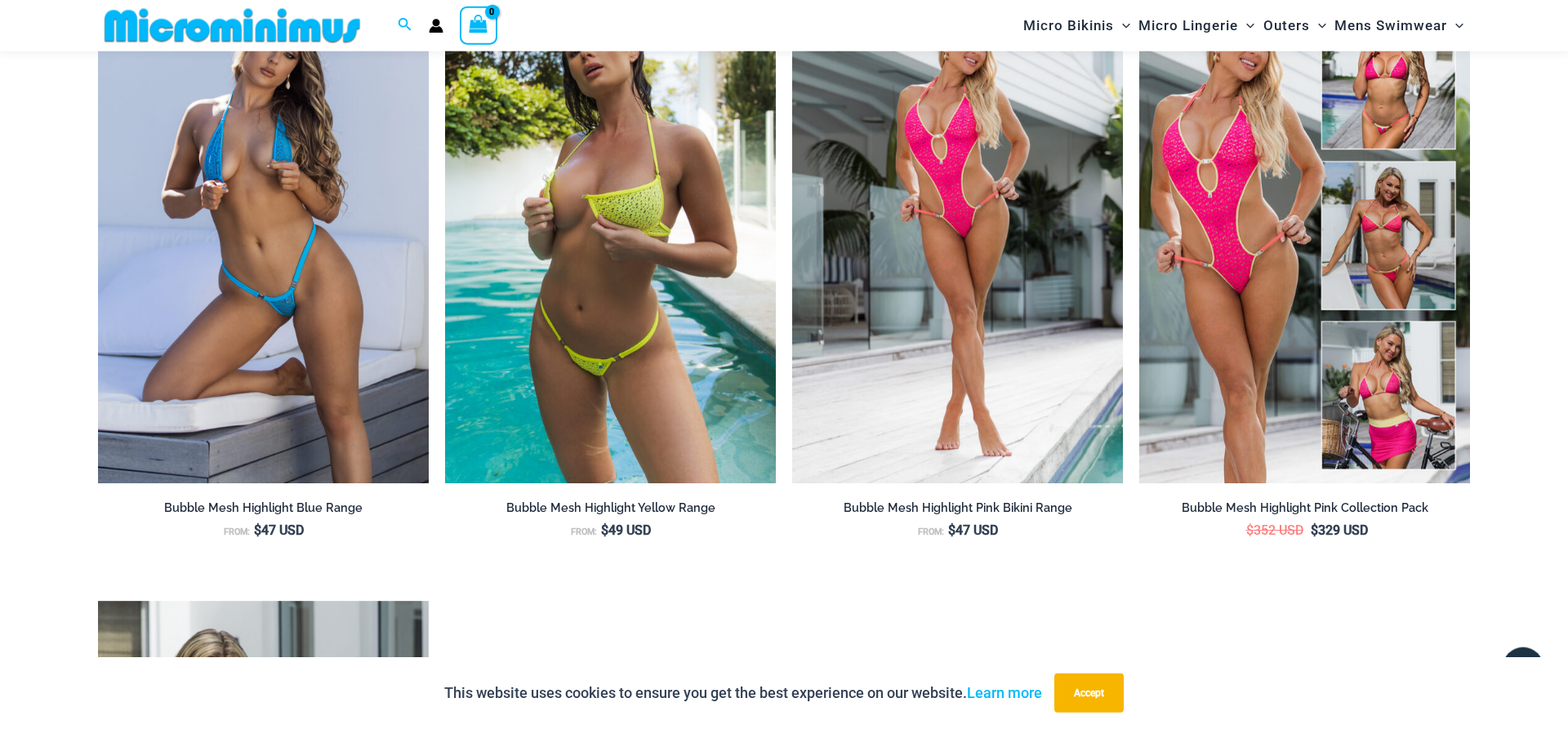
scroll to position [1928, 0]
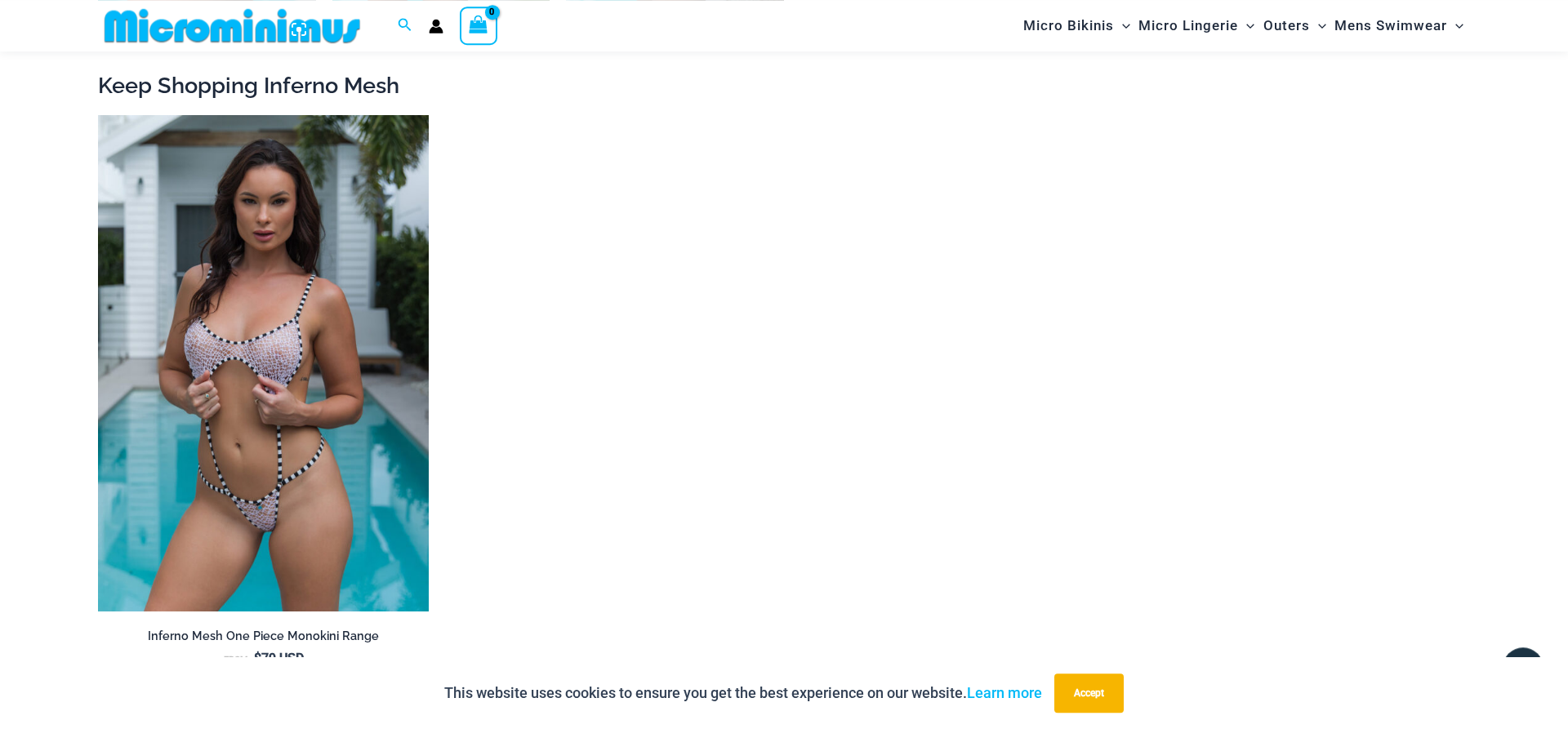
scroll to position [2835, 0]
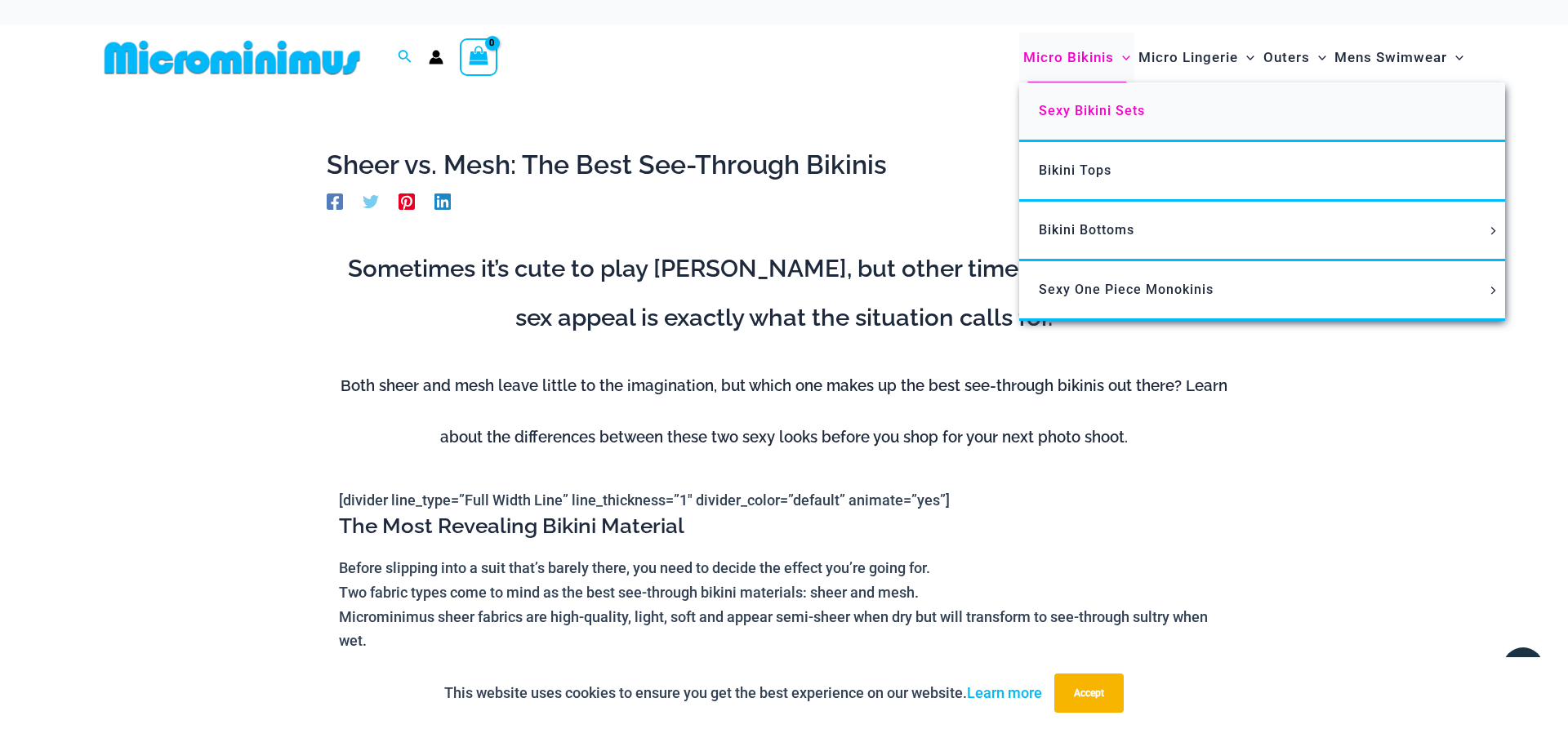
click at [1068, 112] on span "Sexy Bikini Sets" at bounding box center [1092, 111] width 107 height 15
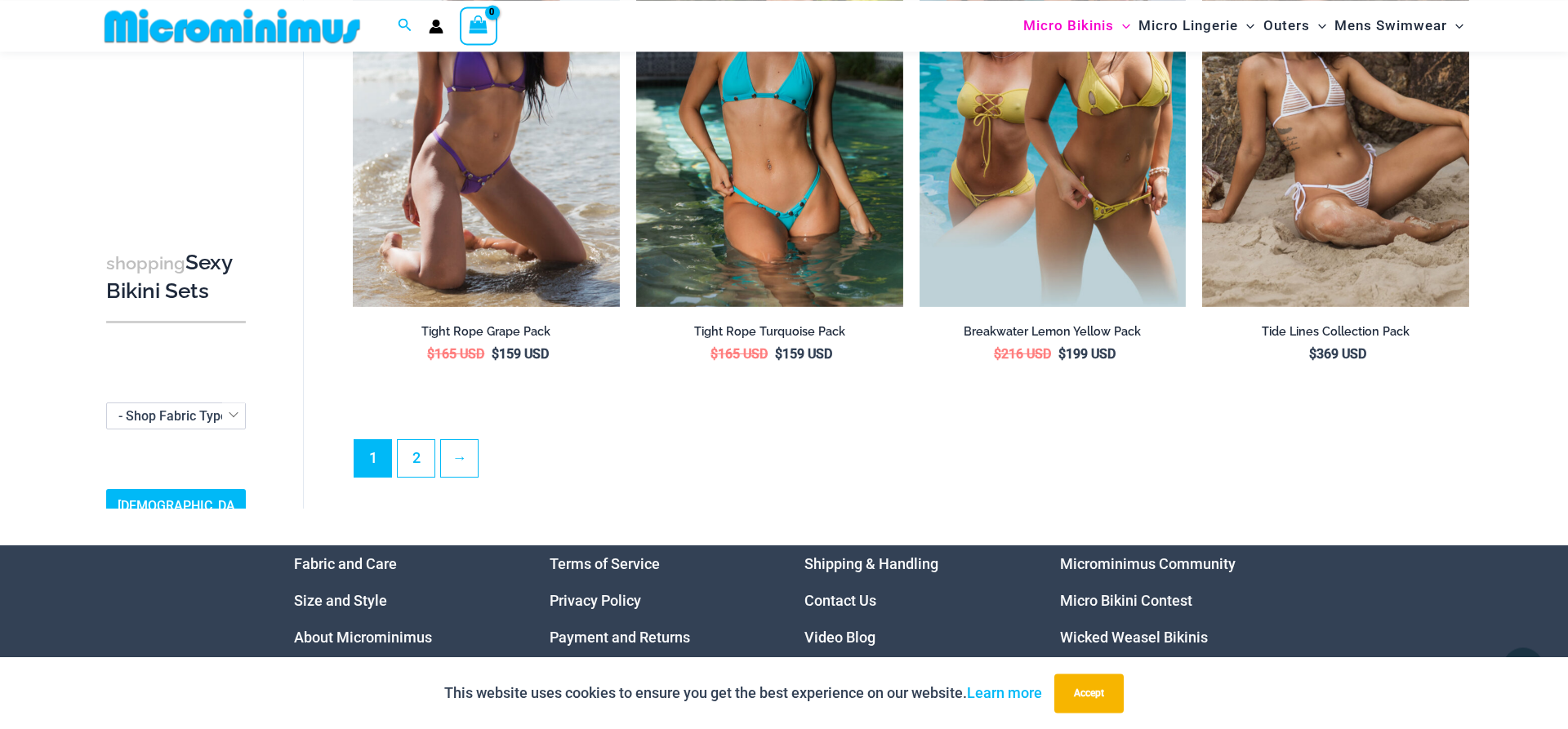
scroll to position [3898, 0]
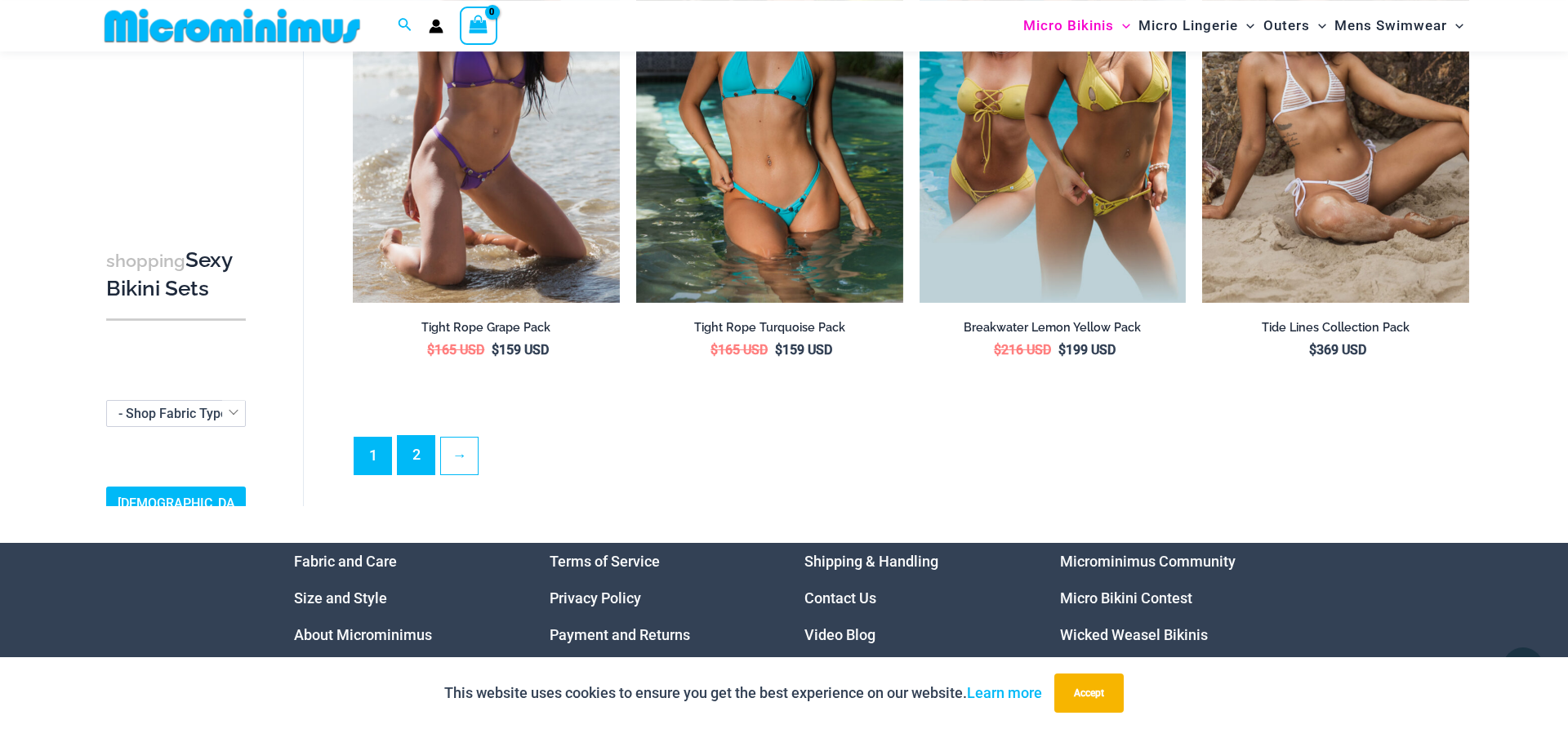
click at [418, 442] on link "2" at bounding box center [415, 454] width 36 height 38
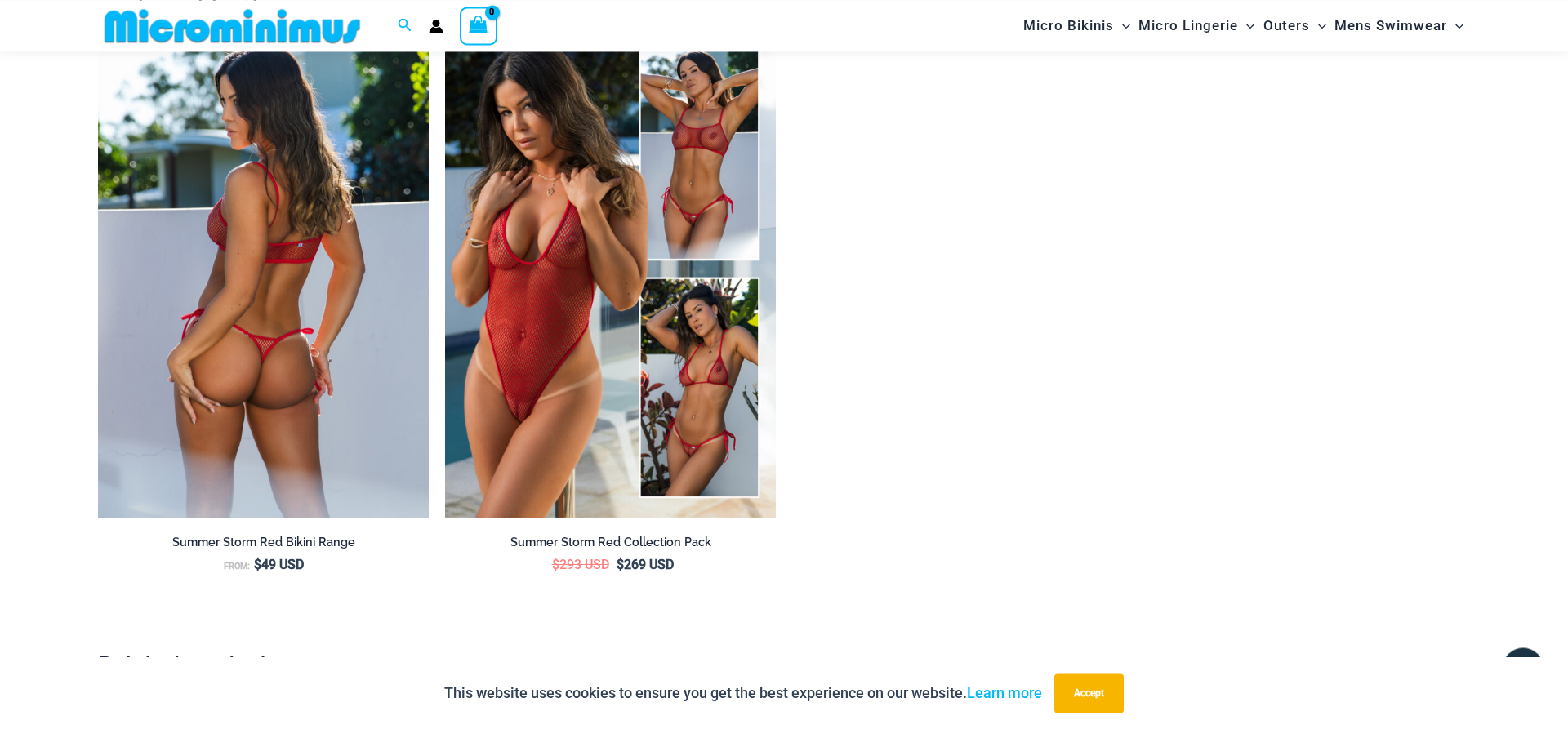
scroll to position [2663, 0]
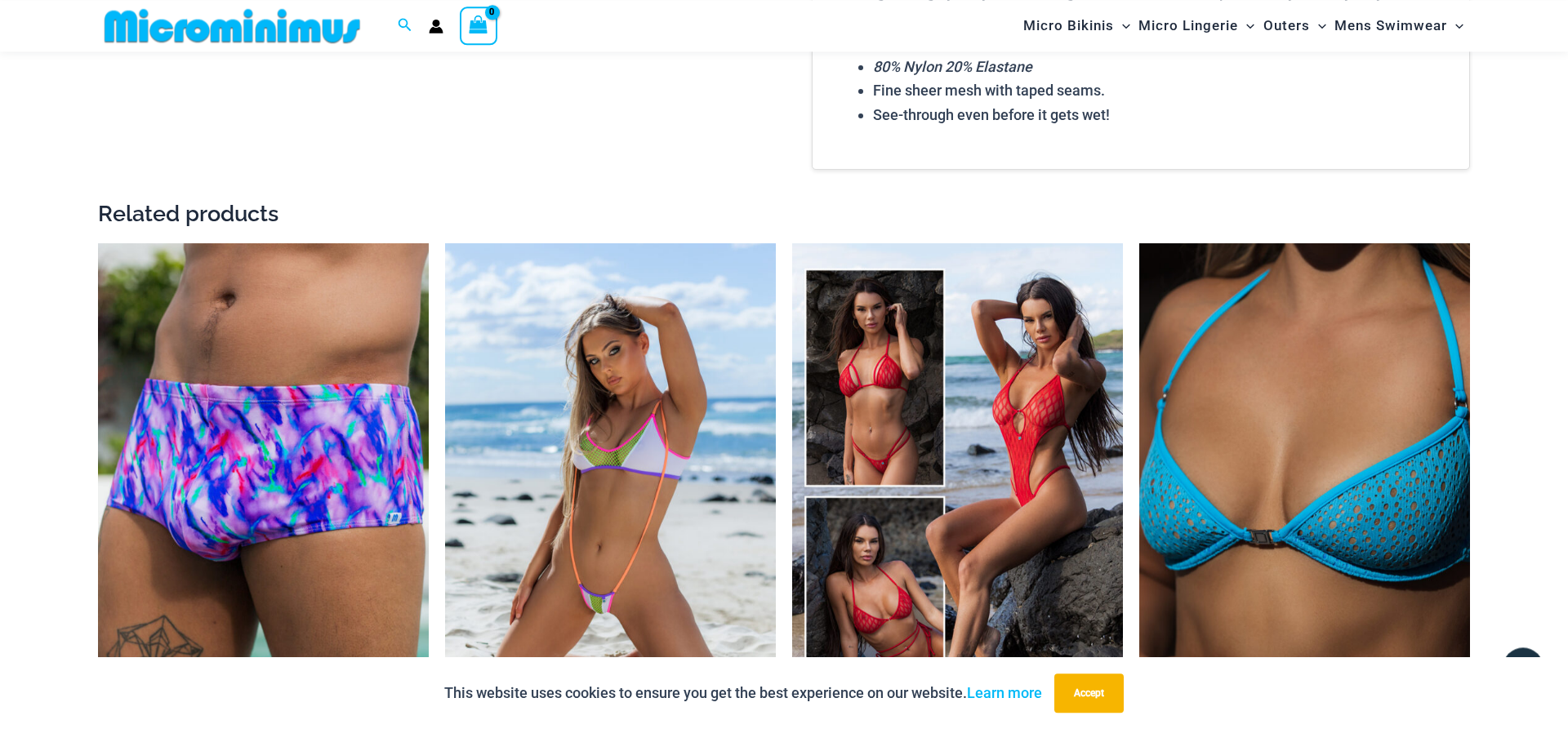
scroll to position [2069, 0]
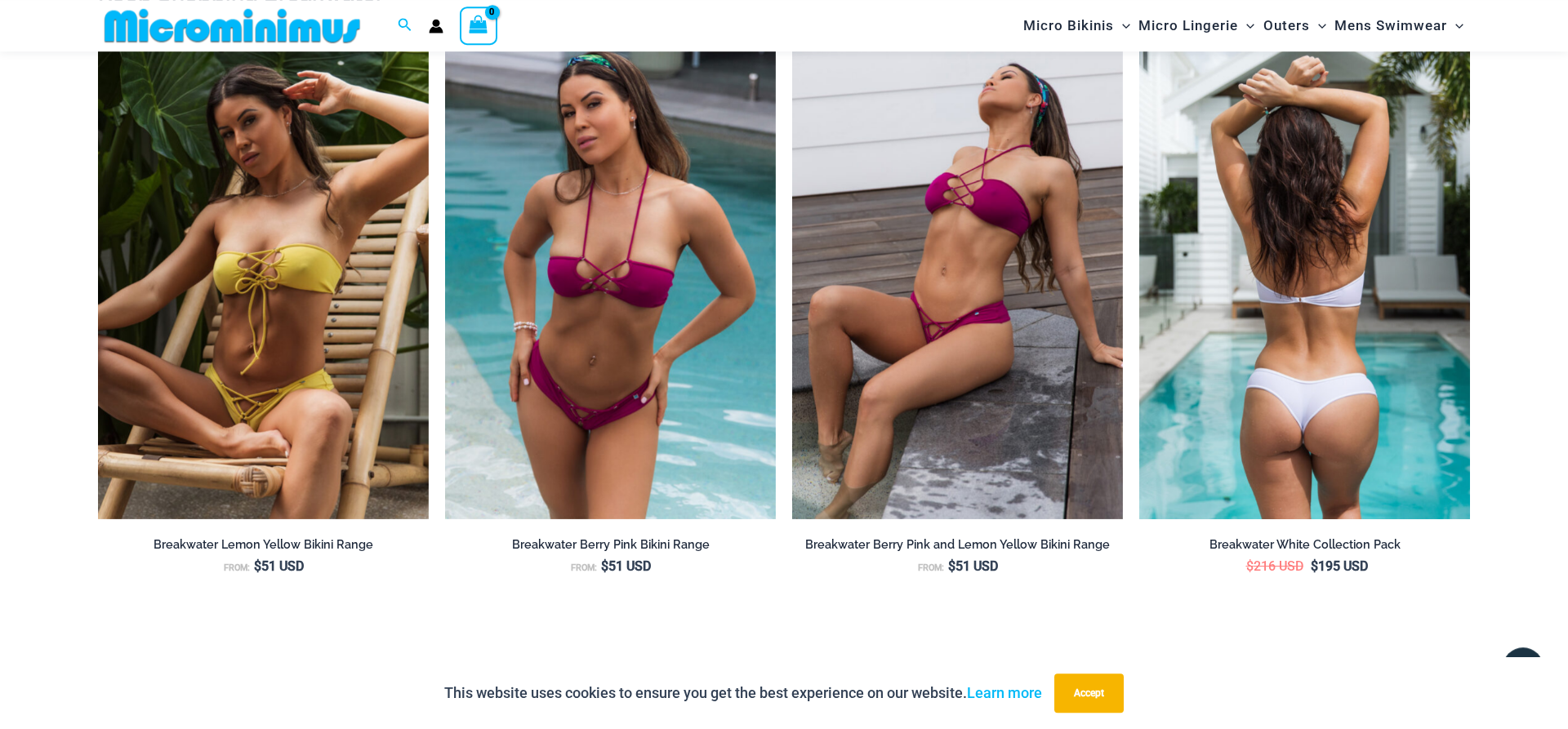
scroll to position [2732, 0]
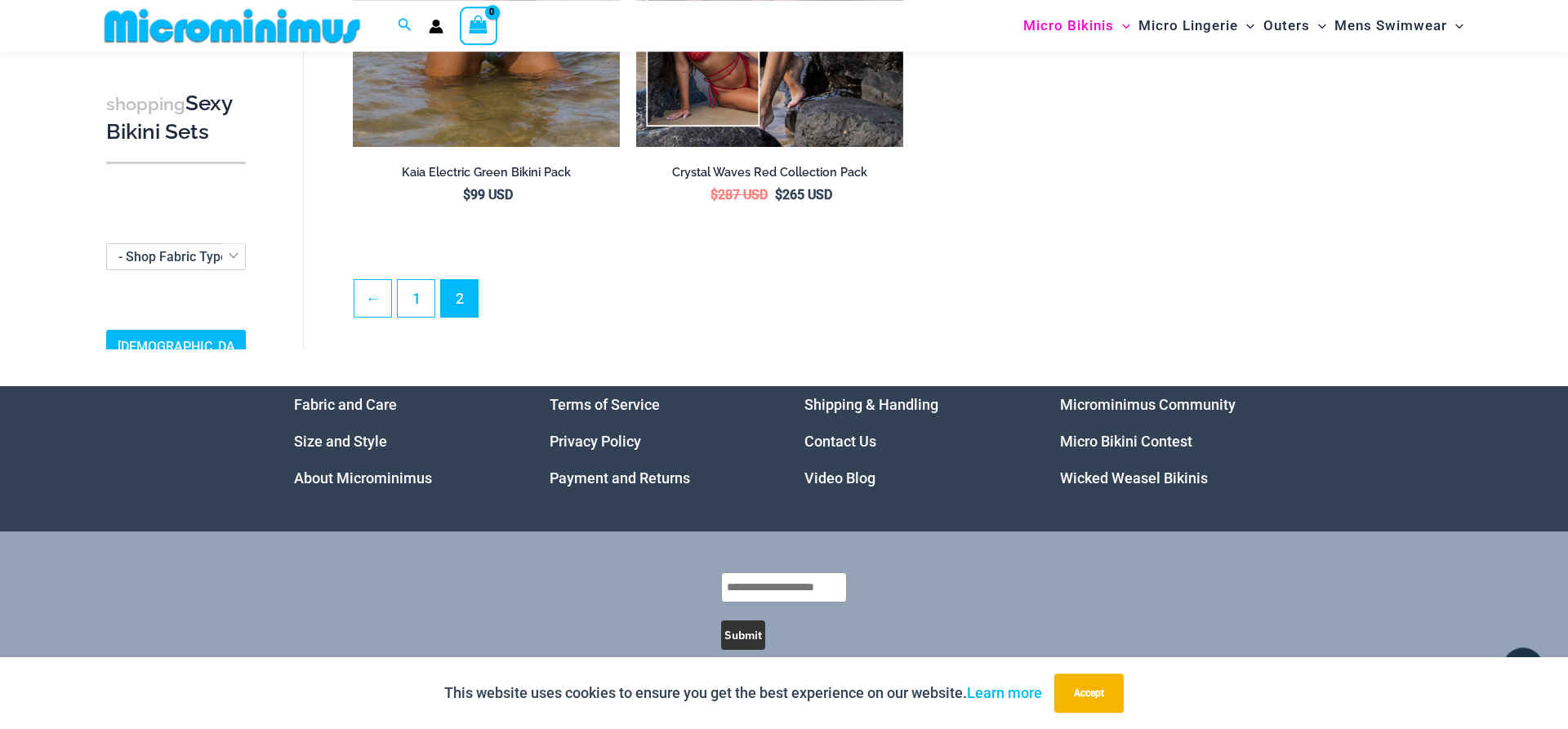
scroll to position [977, 0]
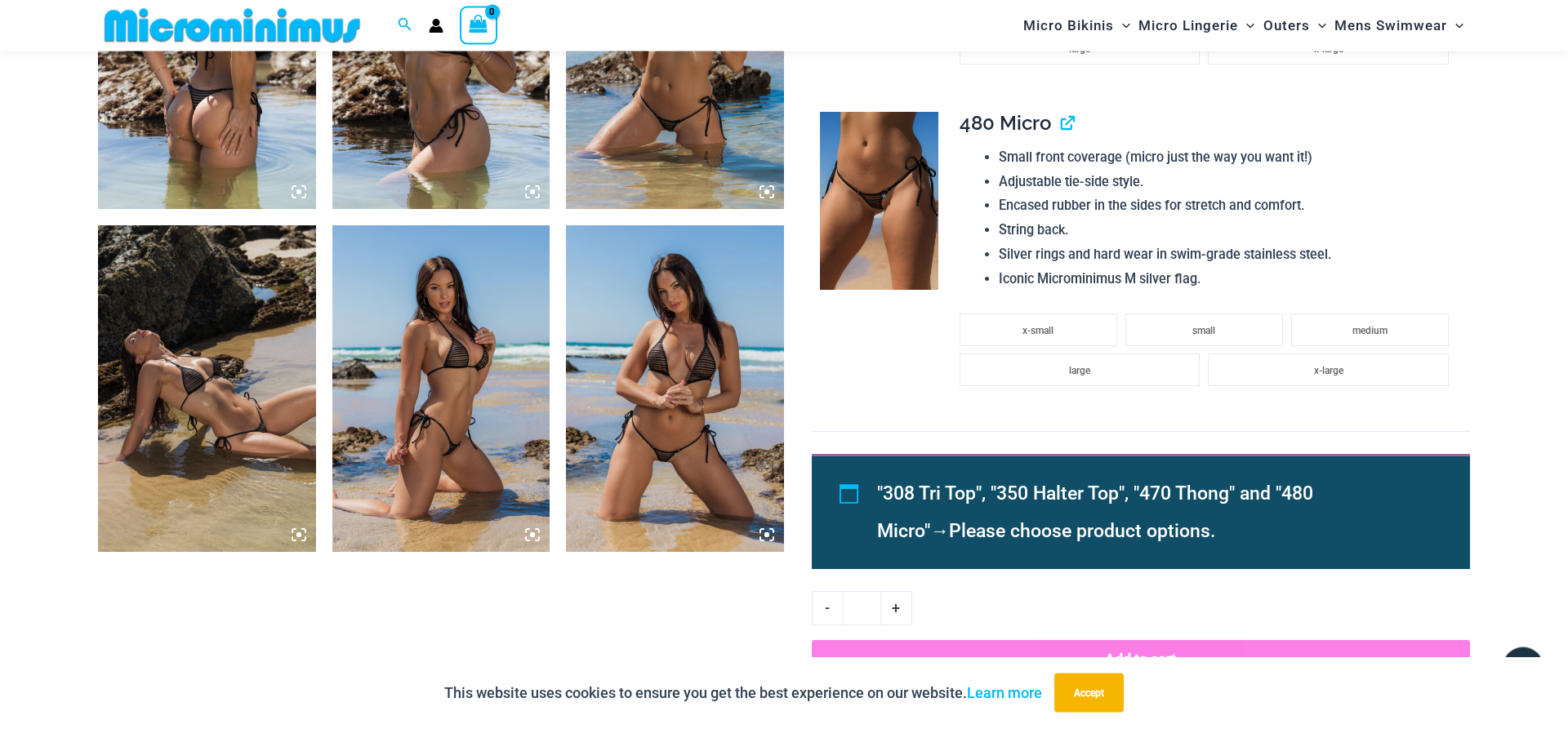
scroll to position [1277, 0]
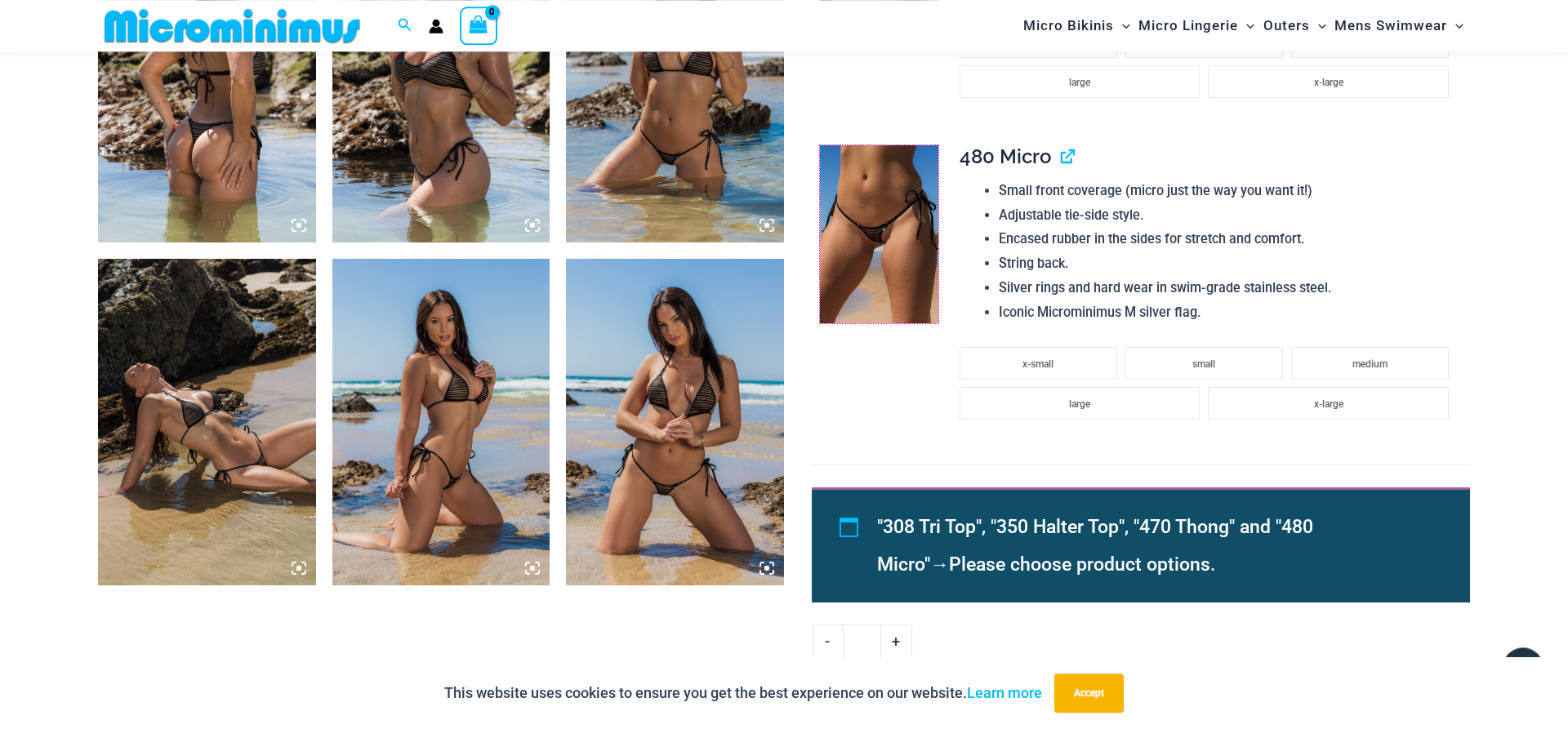
drag, startPoint x: 863, startPoint y: 237, endPoint x: 1101, endPoint y: 219, distance: 238.7
click at [861, 237] on img at bounding box center [879, 234] width 118 height 178
